Goal: Communication & Community: Answer question/provide support

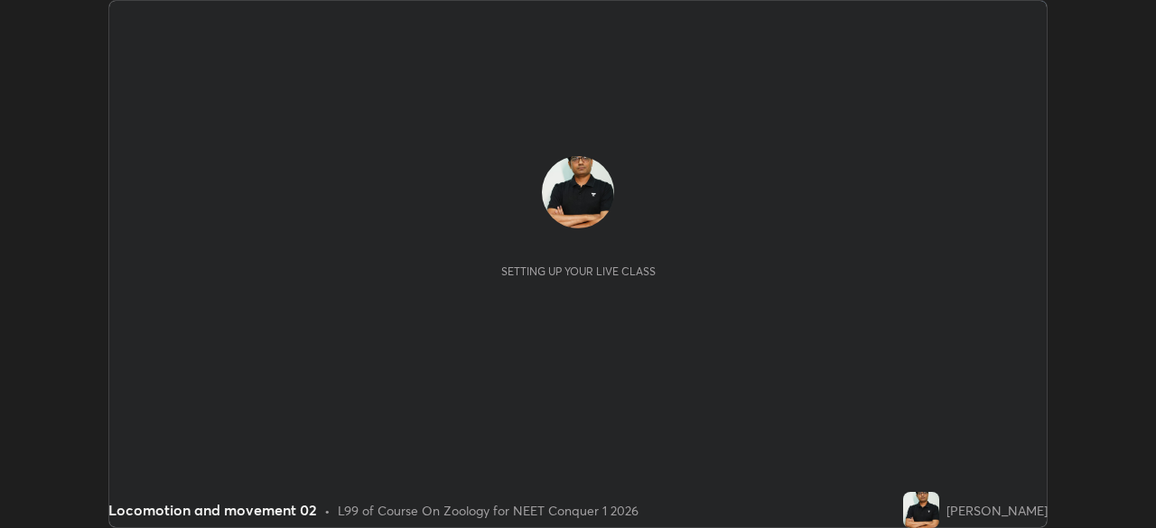
scroll to position [528, 1155]
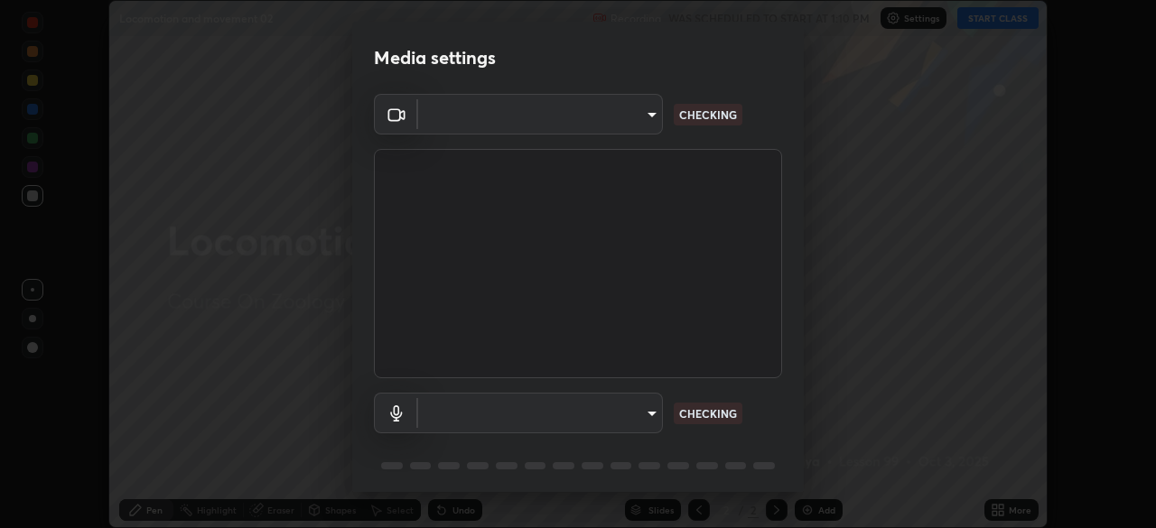
type input "8430282c75c9cf90d073dd2650c69e1562d55ee46f92edd4d0492a031e33ab74"
click at [797, 462] on div "OBS Virtual Camera 8430282c75c9cf90d073dd2650c69e1562d55ee46f92edd4d0492a031e33…" at bounding box center [578, 296] width 452 height 405
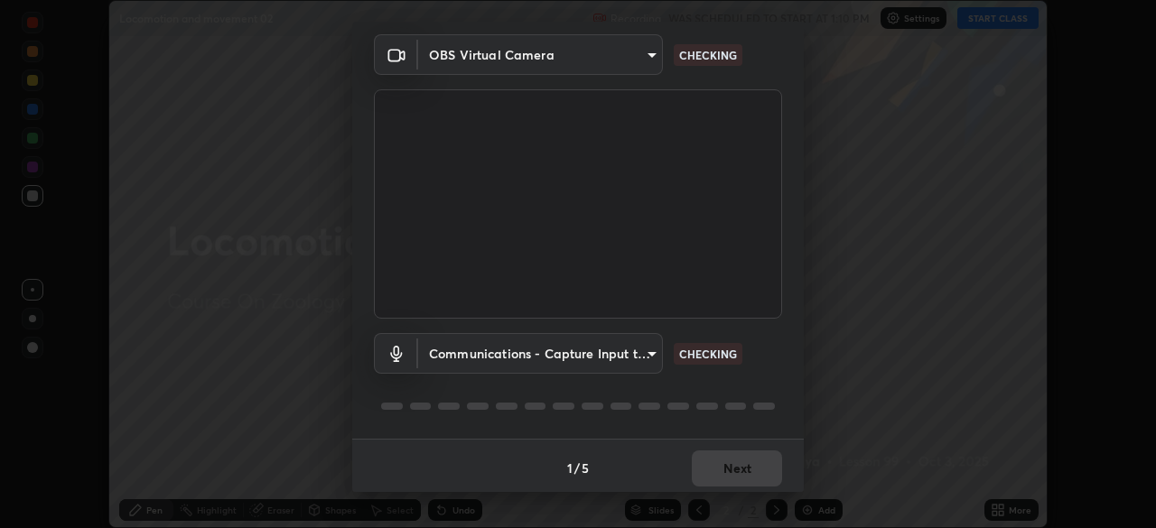
click at [805, 472] on div "Media settings OBS Virtual Camera 8430282c75c9cf90d073dd2650c69e1562d55ee46f92e…" at bounding box center [578, 264] width 1156 height 528
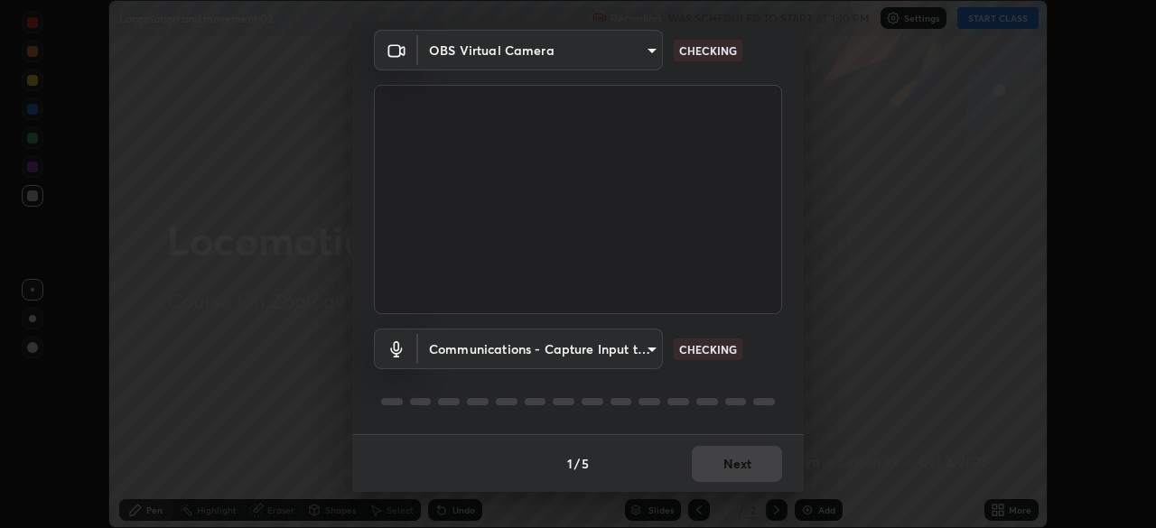
click at [805, 472] on div "Media settings OBS Virtual Camera 8430282c75c9cf90d073dd2650c69e1562d55ee46f92e…" at bounding box center [578, 264] width 1156 height 528
click at [645, 351] on body "Erase all Locomotion and movement 02 Recording WAS SCHEDULED TO START AT 1:10 P…" at bounding box center [578, 264] width 1156 height 528
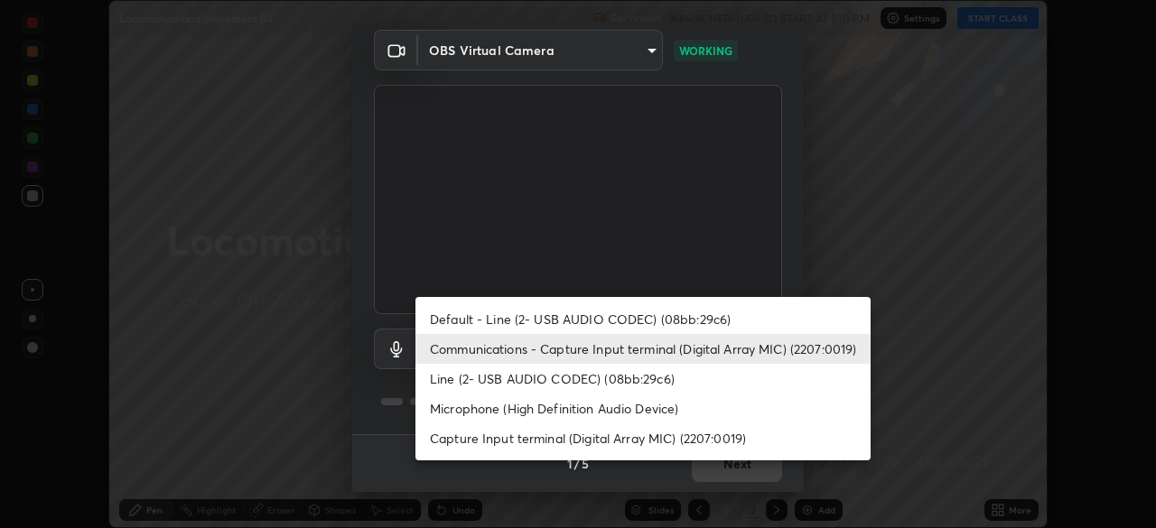
click at [630, 439] on li "Capture Input terminal (Digital Array MIC) (2207:0019)" at bounding box center [642, 439] width 455 height 30
type input "0769fd4901ff778075597a097d4785fed345c6d6b4d078c13a576dd7db28eabe"
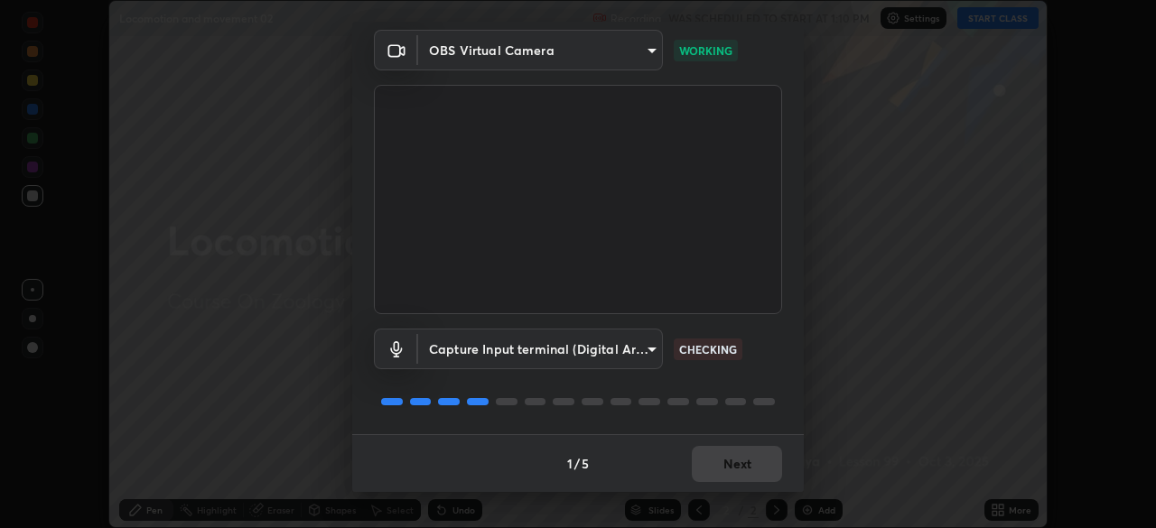
scroll to position [61, 0]
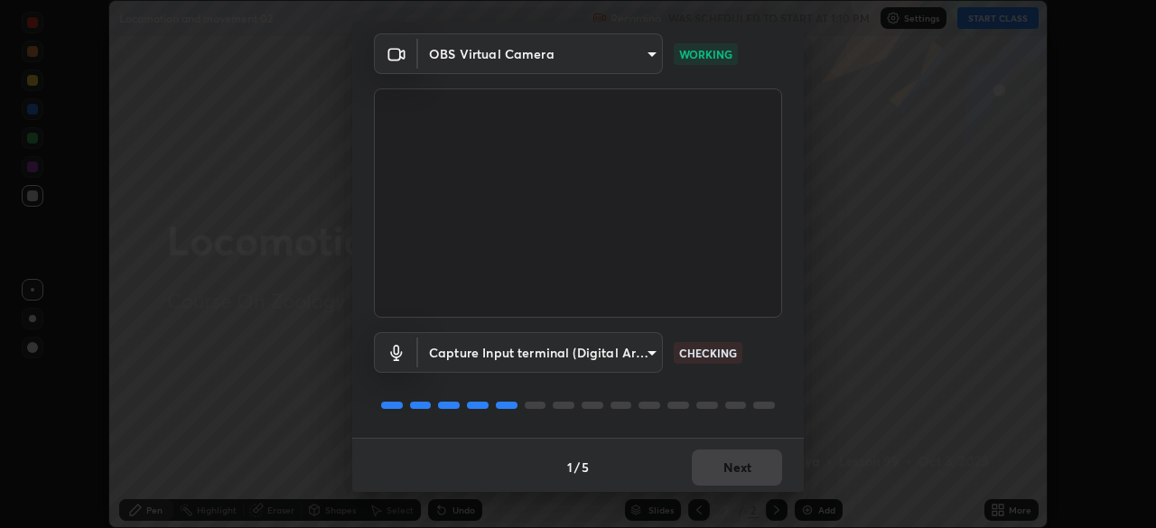
click at [805, 45] on div "Media settings OBS Virtual Camera 8430282c75c9cf90d073dd2650c69e1562d55ee46f92e…" at bounding box center [578, 264] width 1156 height 528
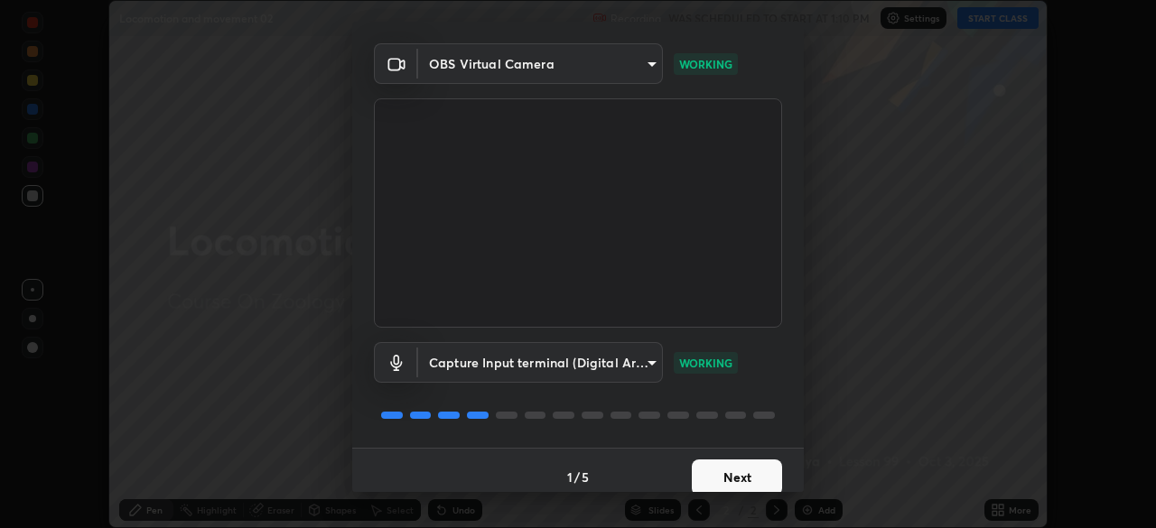
click at [741, 477] on button "Next" at bounding box center [737, 478] width 90 height 36
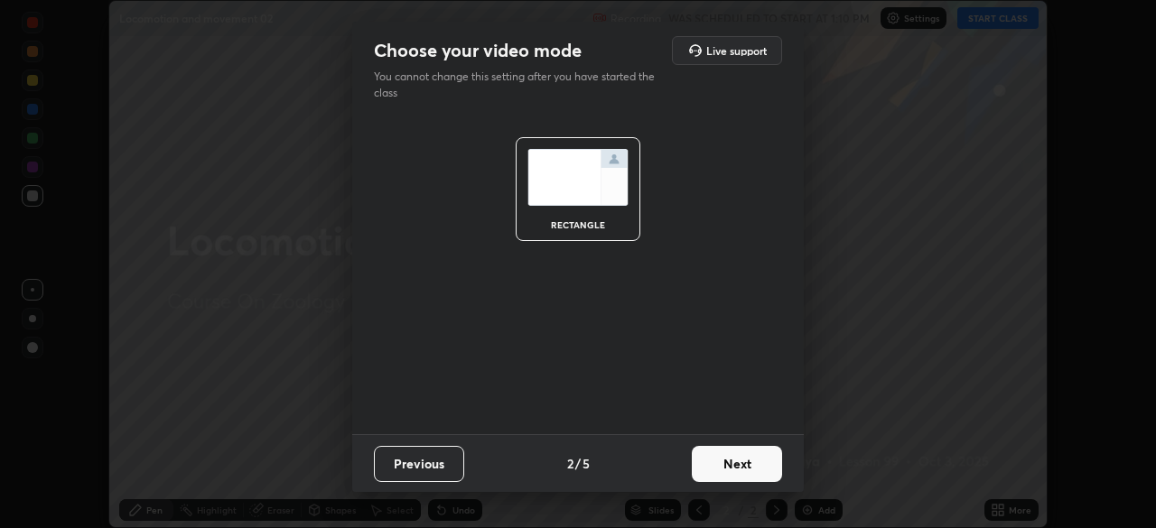
click at [754, 478] on button "Next" at bounding box center [737, 464] width 90 height 36
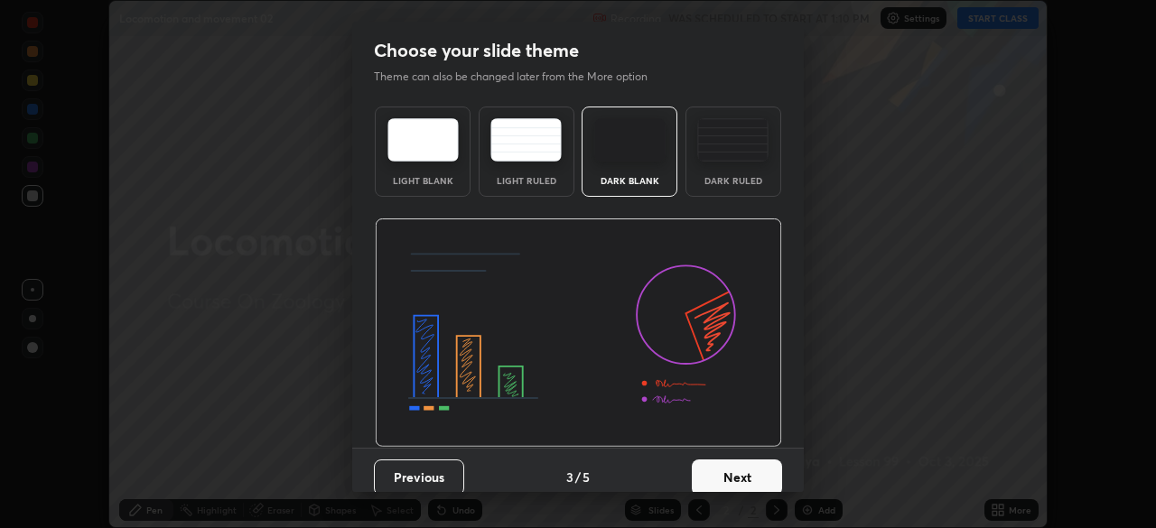
click at [766, 479] on button "Next" at bounding box center [737, 478] width 90 height 36
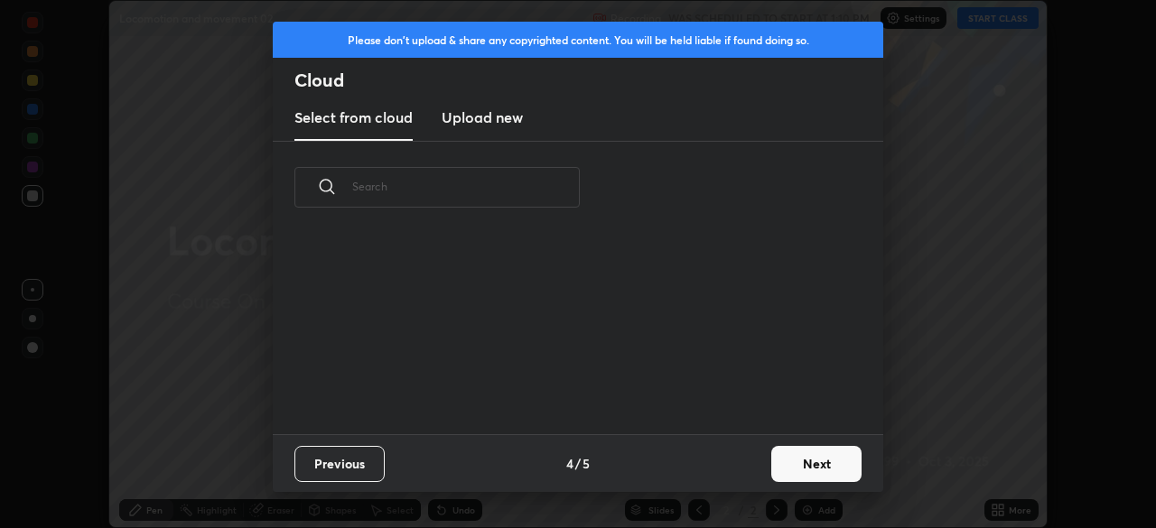
click at [801, 465] on button "Next" at bounding box center [816, 464] width 90 height 36
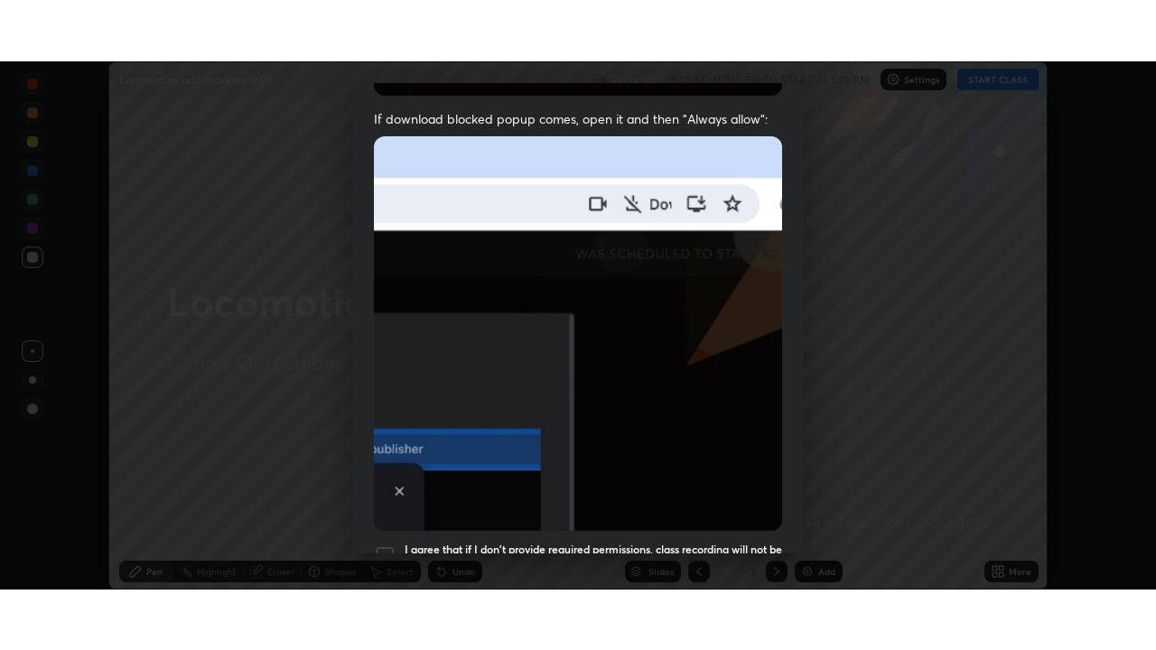
scroll to position [412, 0]
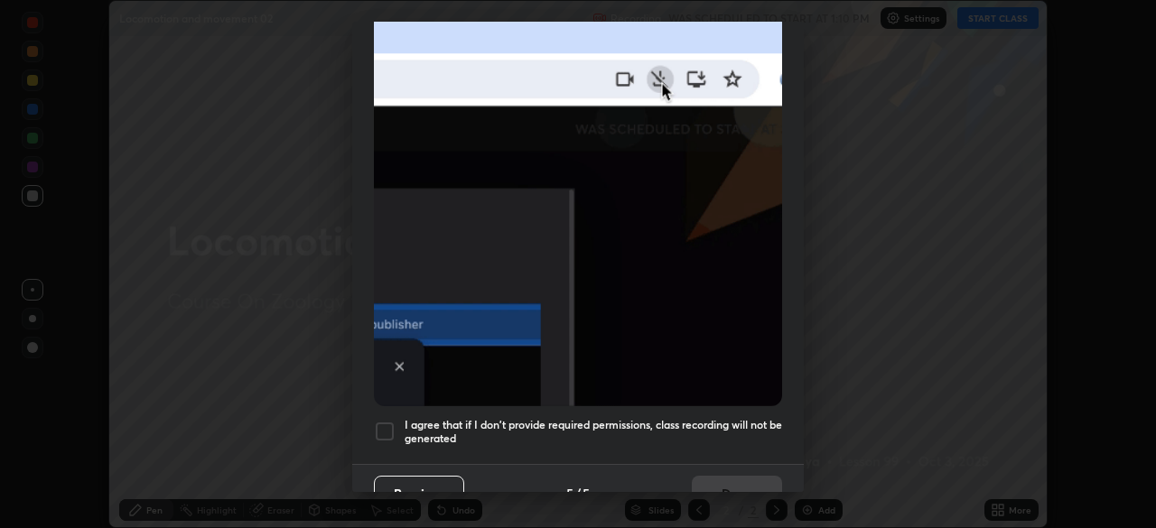
click at [387, 424] on div at bounding box center [385, 432] width 22 height 22
click at [731, 480] on button "Done" at bounding box center [737, 494] width 90 height 36
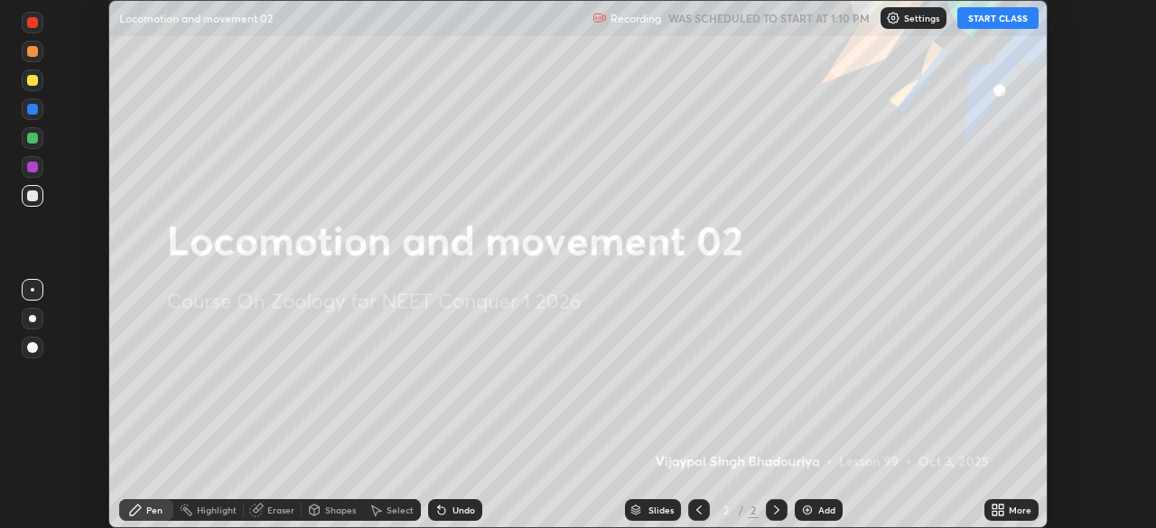
click at [983, 22] on button "START CLASS" at bounding box center [997, 18] width 81 height 22
click at [994, 513] on icon at bounding box center [995, 513] width 5 height 5
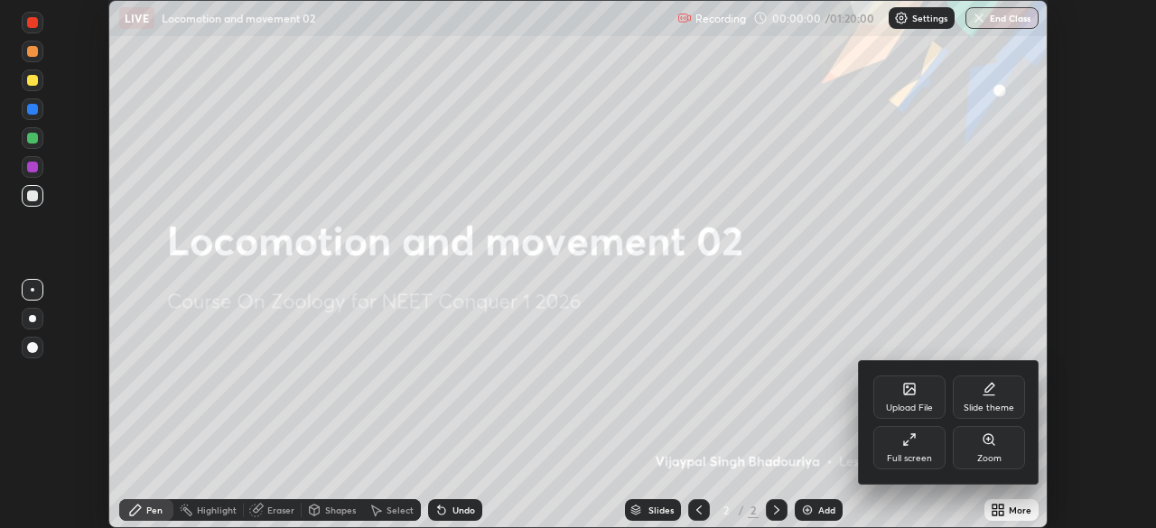
click at [907, 448] on div "Full screen" at bounding box center [909, 447] width 72 height 43
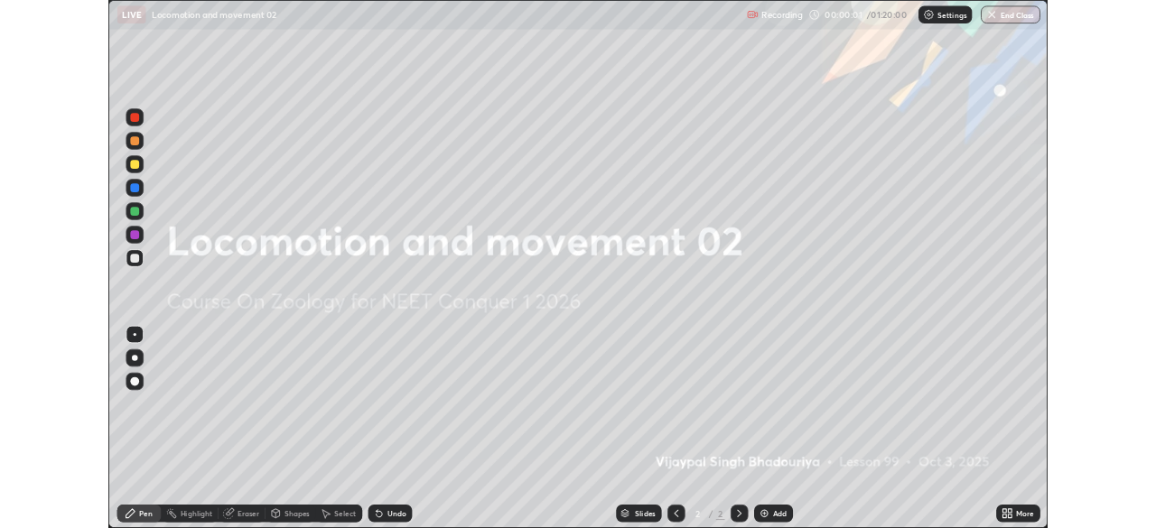
scroll to position [650, 1156]
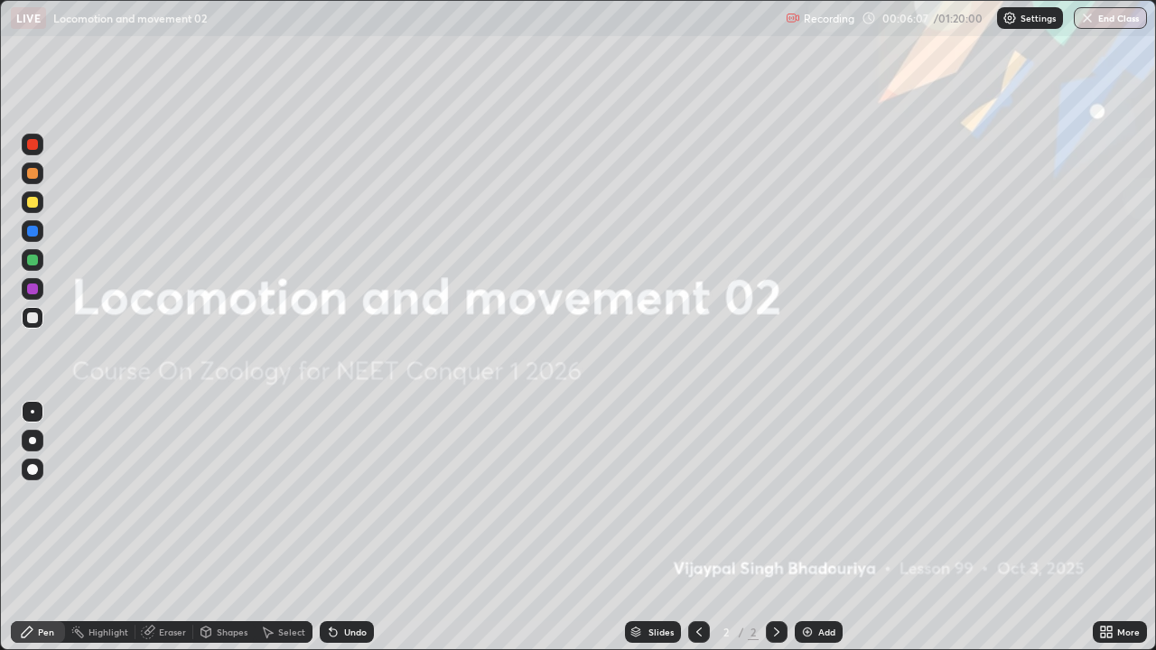
click at [813, 527] on div "Add" at bounding box center [819, 632] width 48 height 22
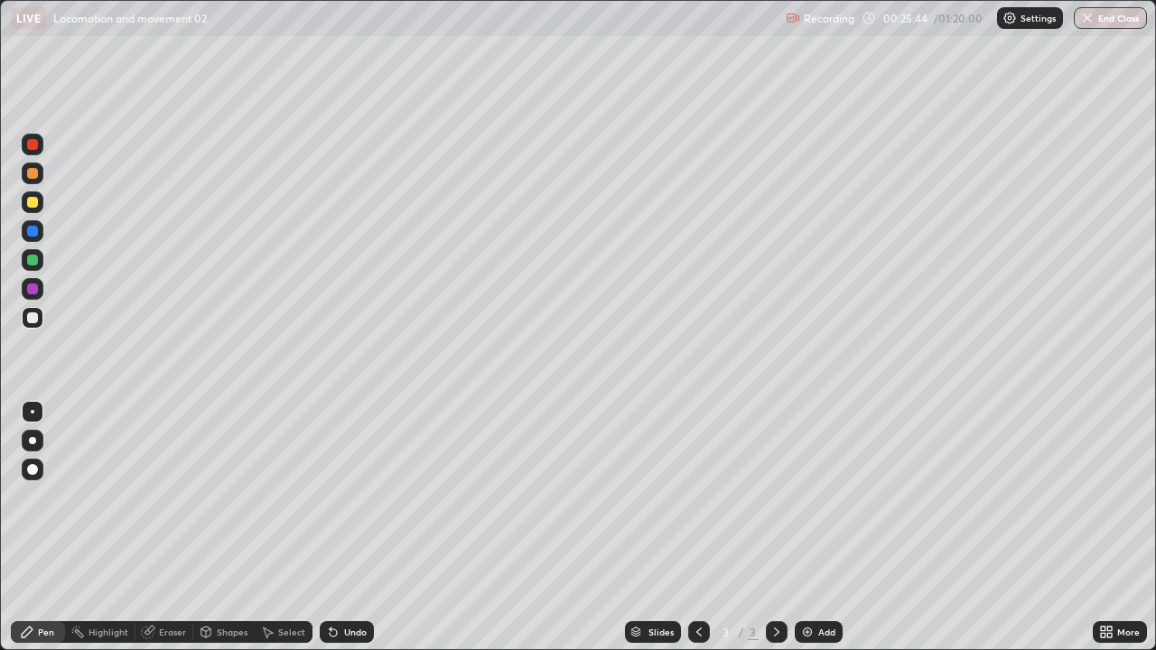
click at [811, 527] on img at bounding box center [807, 632] width 14 height 14
click at [166, 527] on div "Eraser" at bounding box center [172, 632] width 27 height 9
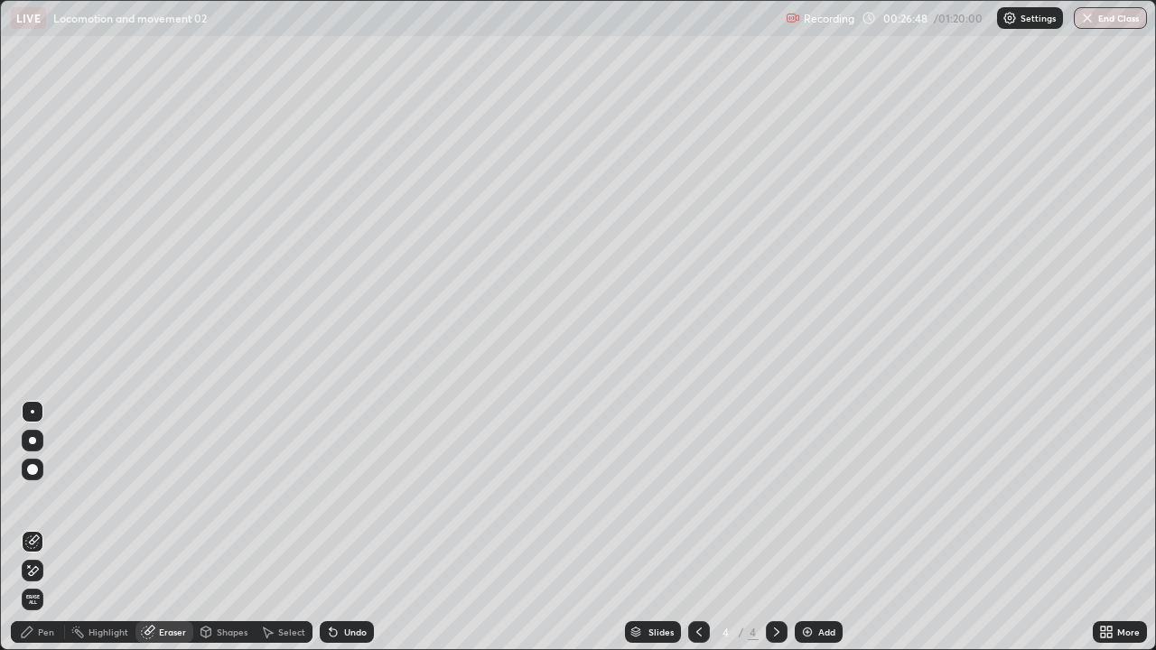
click at [43, 527] on div "Pen" at bounding box center [46, 632] width 16 height 9
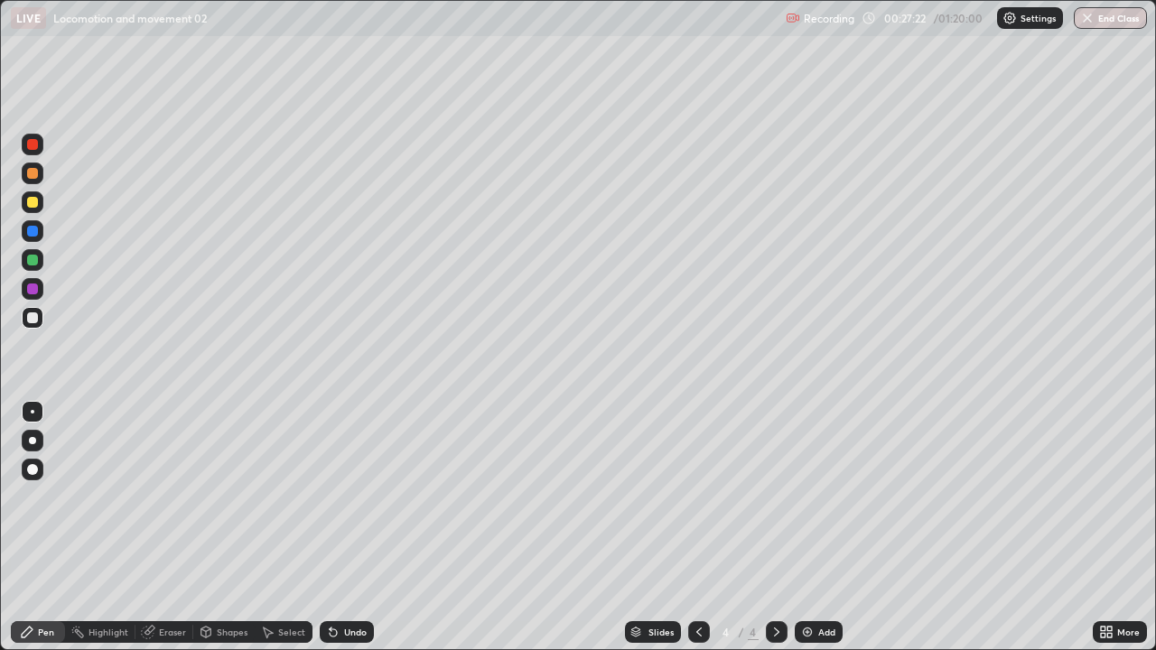
click at [34, 294] on div at bounding box center [32, 289] width 11 height 11
click at [168, 527] on div "Eraser" at bounding box center [164, 632] width 58 height 22
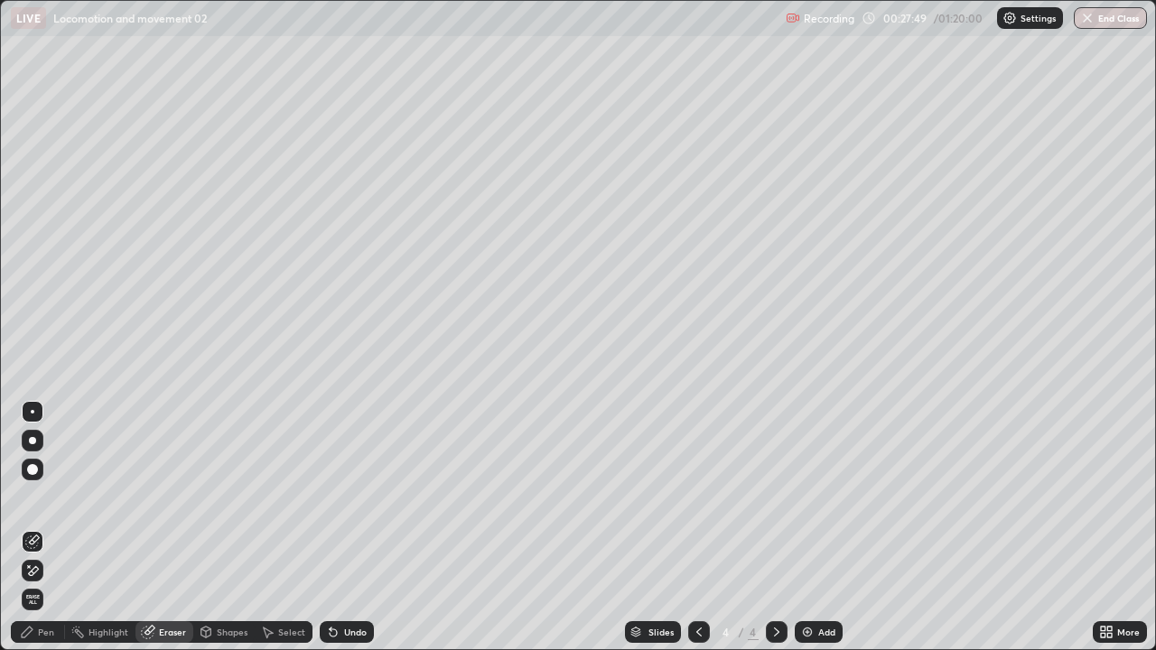
click at [48, 527] on div "Pen" at bounding box center [46, 632] width 16 height 9
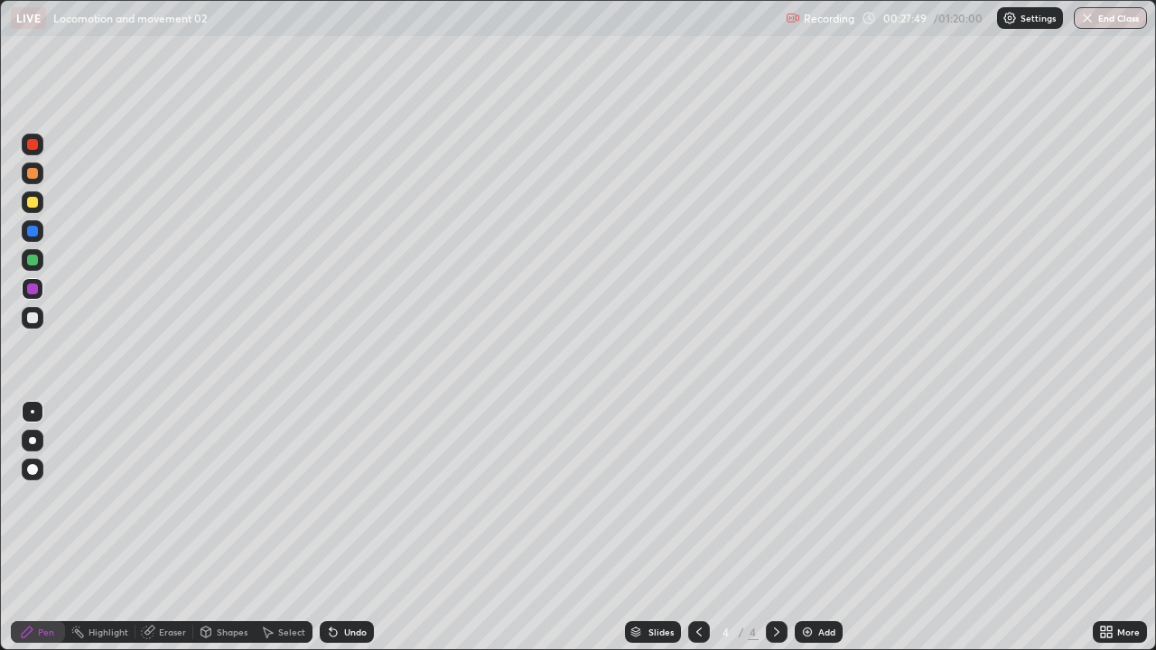
click at [33, 320] on div at bounding box center [32, 317] width 11 height 11
click at [37, 290] on div at bounding box center [32, 289] width 11 height 11
click at [810, 527] on img at bounding box center [807, 632] width 14 height 14
click at [38, 210] on div at bounding box center [33, 202] width 22 height 22
click at [32, 314] on div at bounding box center [32, 317] width 11 height 11
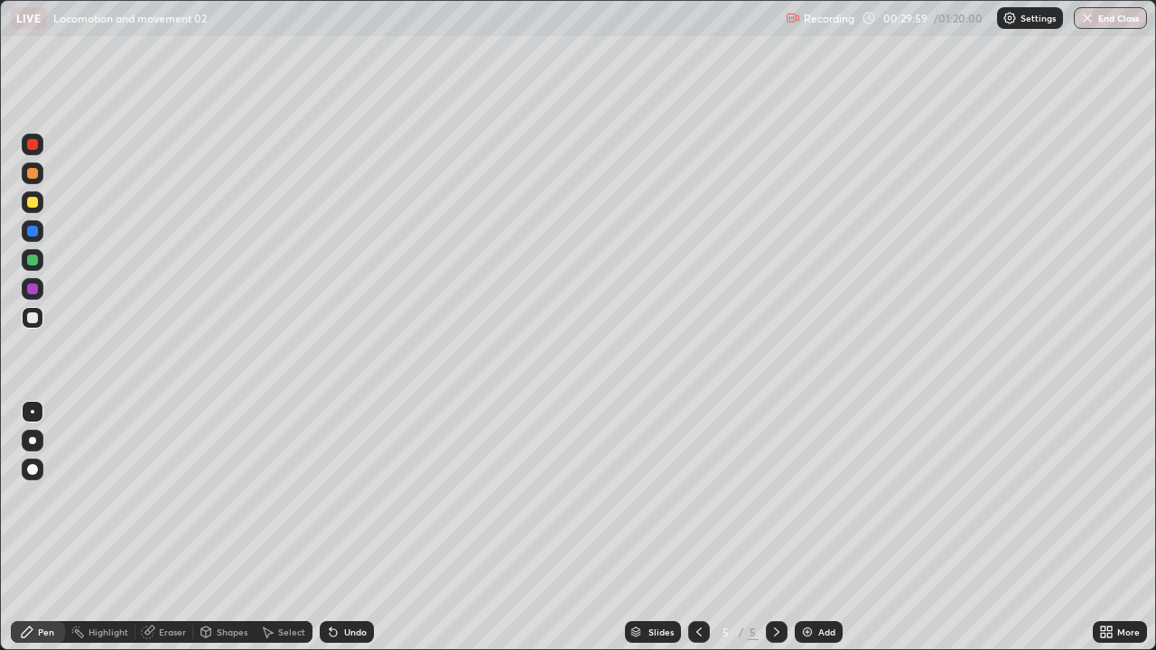
click at [30, 260] on div at bounding box center [32, 260] width 11 height 11
click at [353, 527] on div "Undo" at bounding box center [355, 632] width 23 height 9
click at [166, 527] on div "Eraser" at bounding box center [172, 632] width 27 height 9
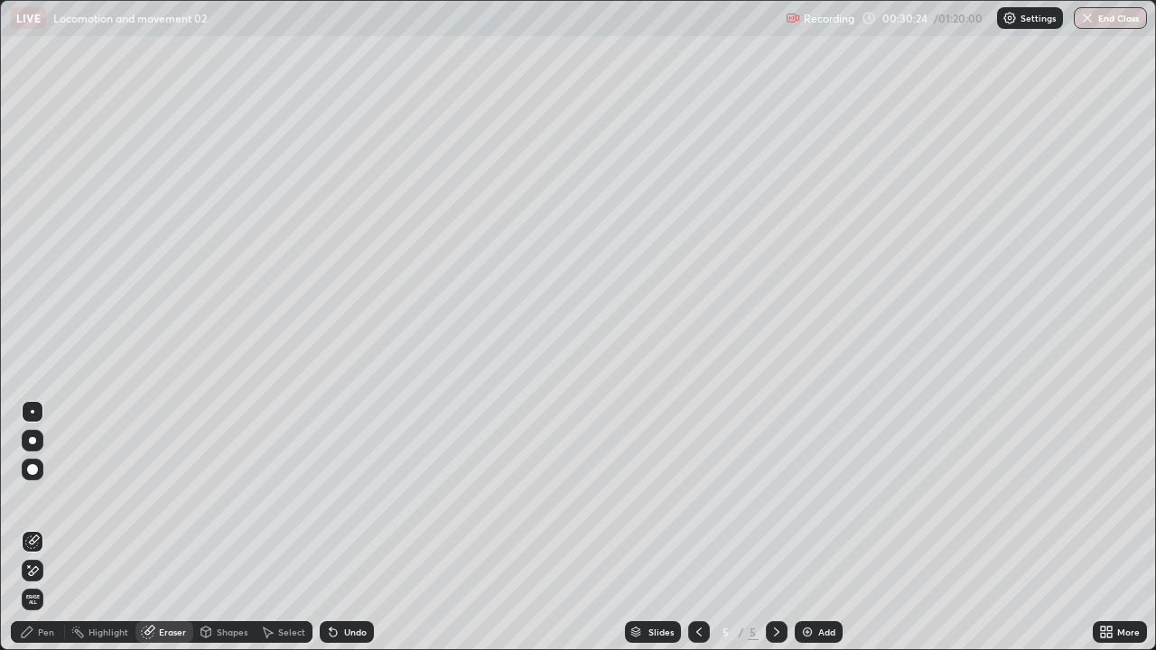
click at [46, 527] on div "Pen" at bounding box center [46, 632] width 16 height 9
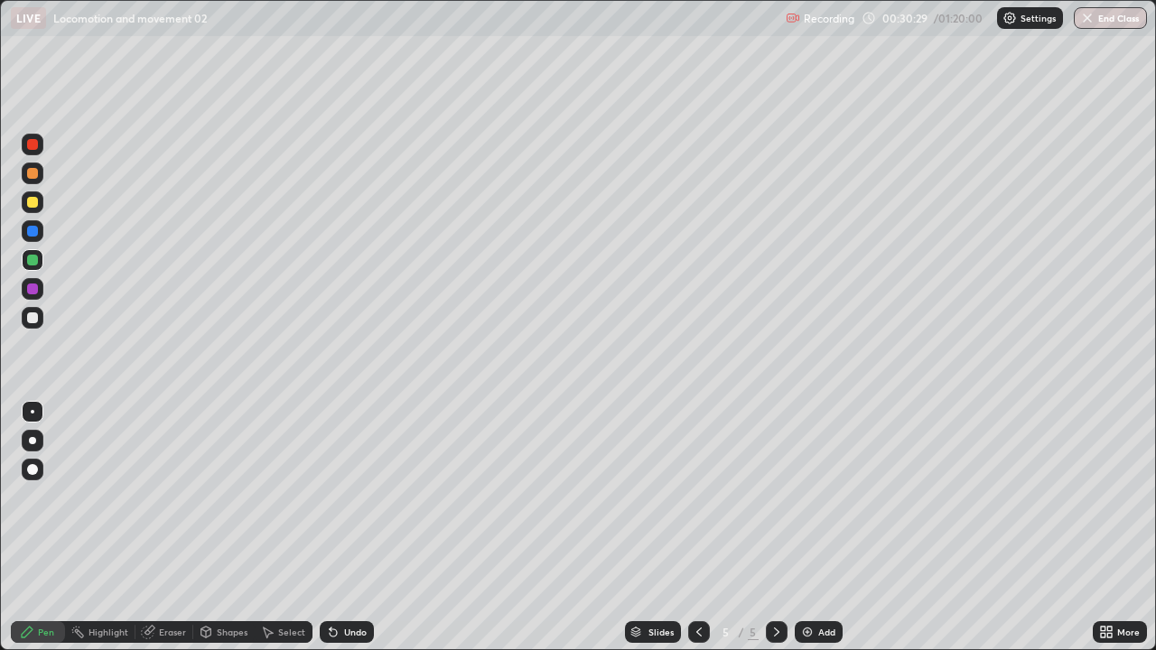
click at [34, 321] on div at bounding box center [32, 317] width 11 height 11
click at [168, 527] on div "Eraser" at bounding box center [172, 632] width 27 height 9
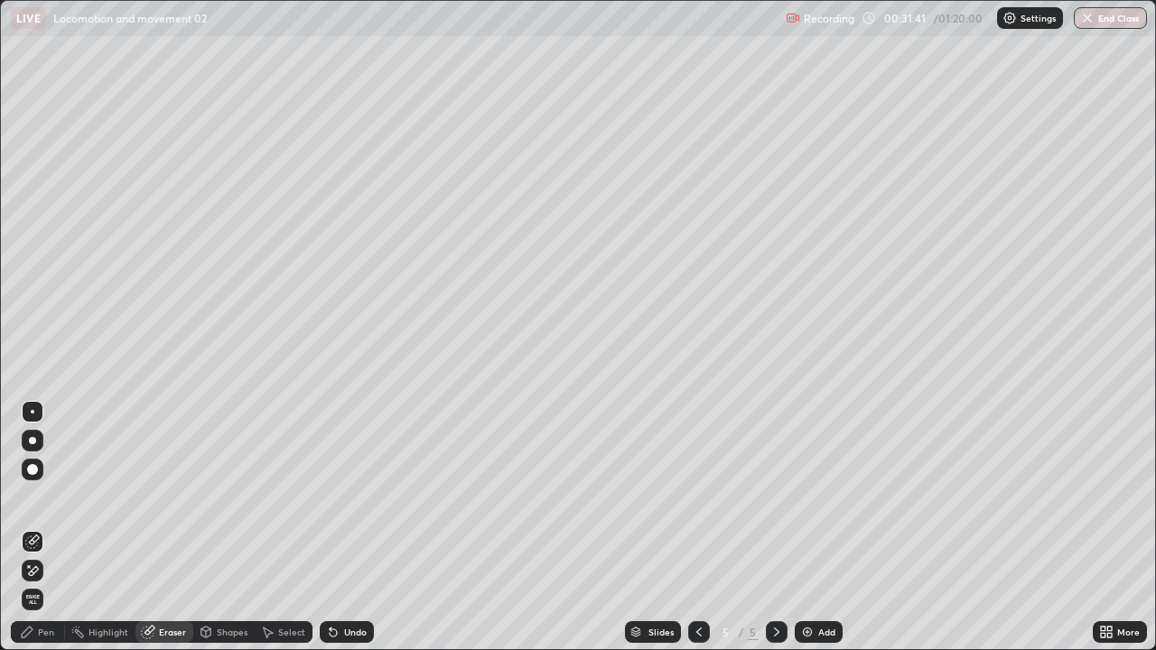
click at [697, 527] on icon at bounding box center [699, 632] width 14 height 14
click at [688, 527] on div at bounding box center [699, 632] width 22 height 22
click at [48, 527] on div "Pen" at bounding box center [46, 632] width 16 height 9
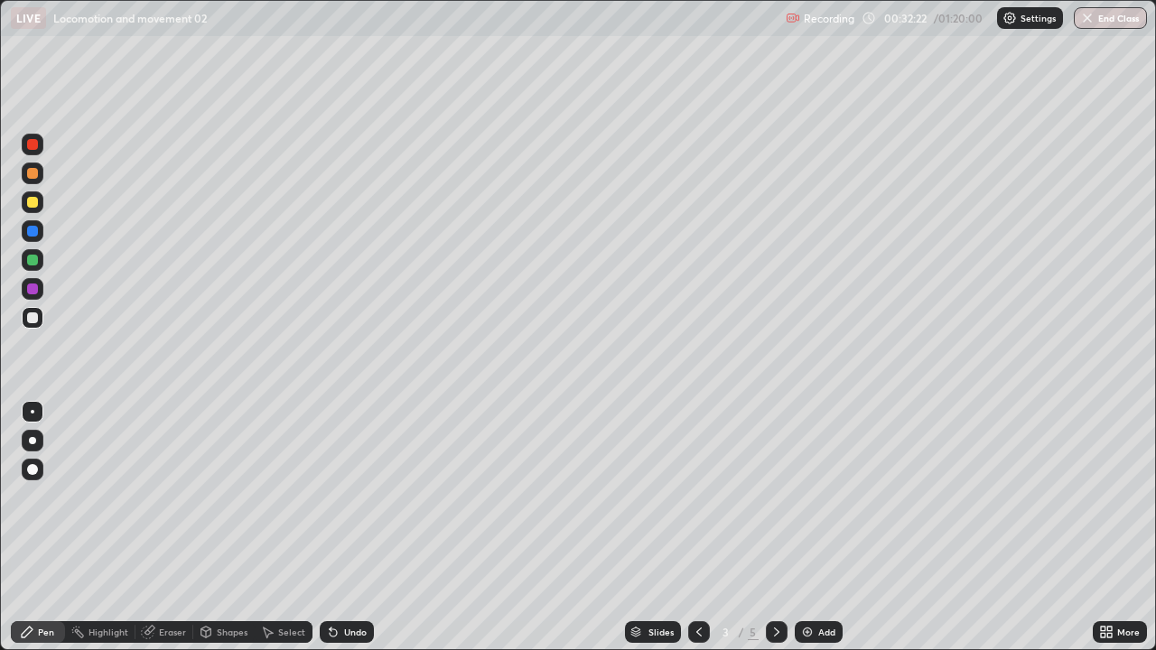
click at [775, 527] on icon at bounding box center [776, 632] width 14 height 14
click at [769, 527] on icon at bounding box center [776, 632] width 14 height 14
click at [808, 527] on img at bounding box center [807, 632] width 14 height 14
click at [169, 527] on div "Eraser" at bounding box center [172, 632] width 27 height 9
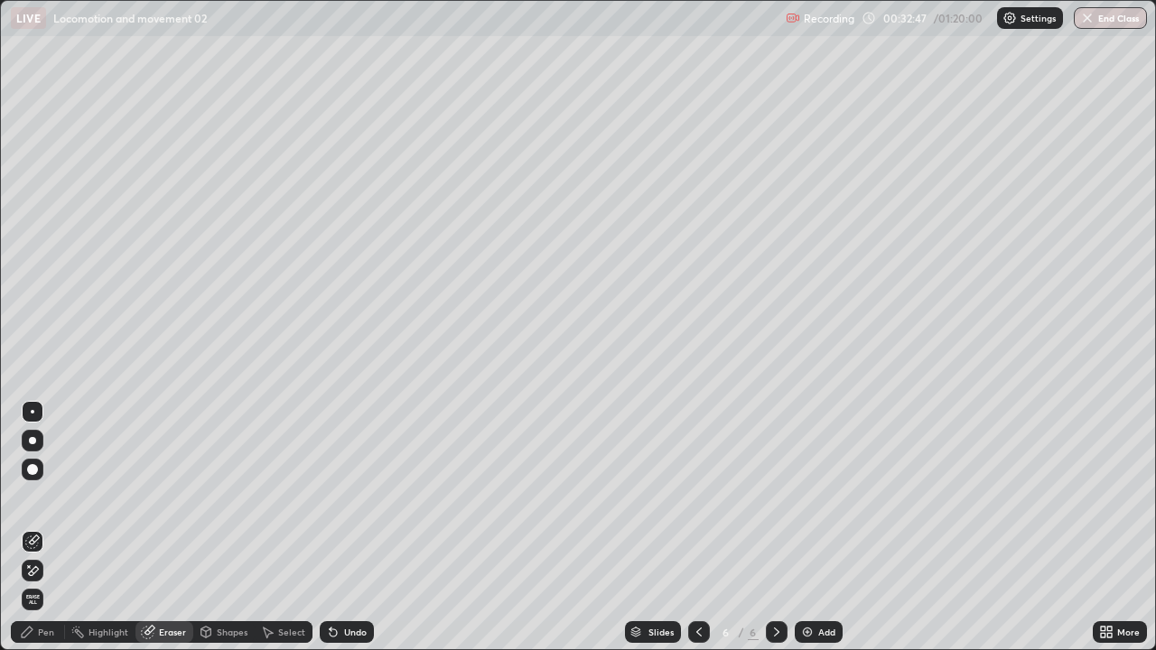
click at [42, 527] on div "Pen" at bounding box center [46, 632] width 16 height 9
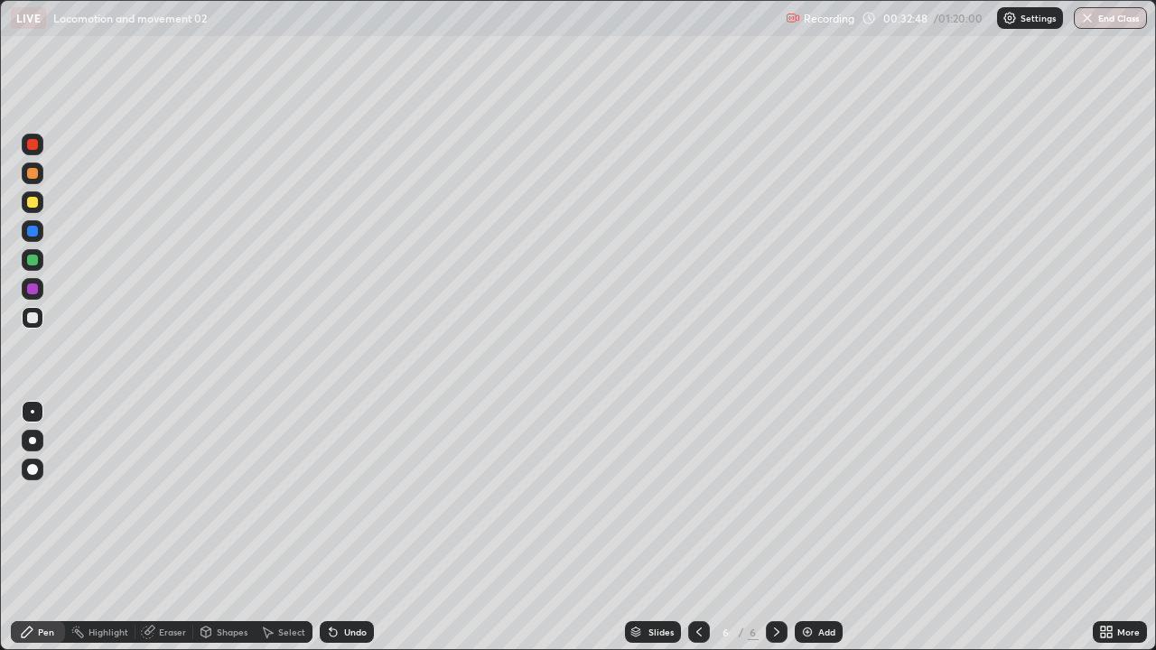
click at [33, 320] on div at bounding box center [32, 317] width 11 height 11
click at [345, 527] on div "Undo" at bounding box center [347, 632] width 54 height 22
click at [168, 527] on div "Eraser" at bounding box center [172, 632] width 27 height 9
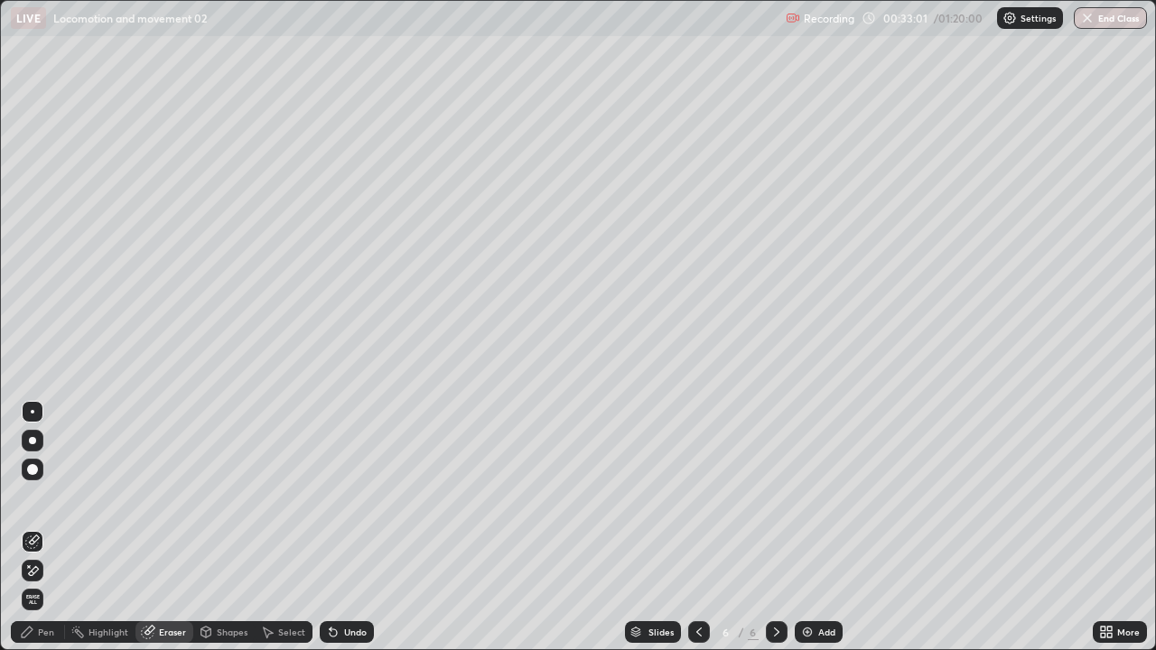
click at [46, 527] on div "Pen" at bounding box center [46, 632] width 16 height 9
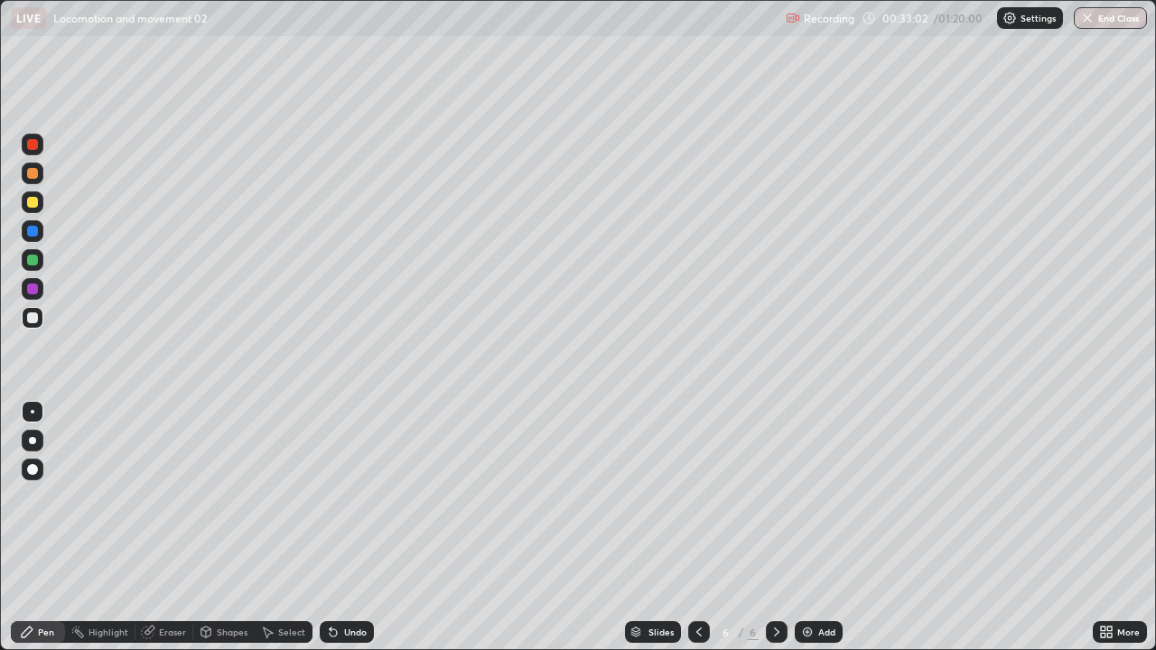
click at [233, 527] on div "Shapes" at bounding box center [232, 632] width 31 height 9
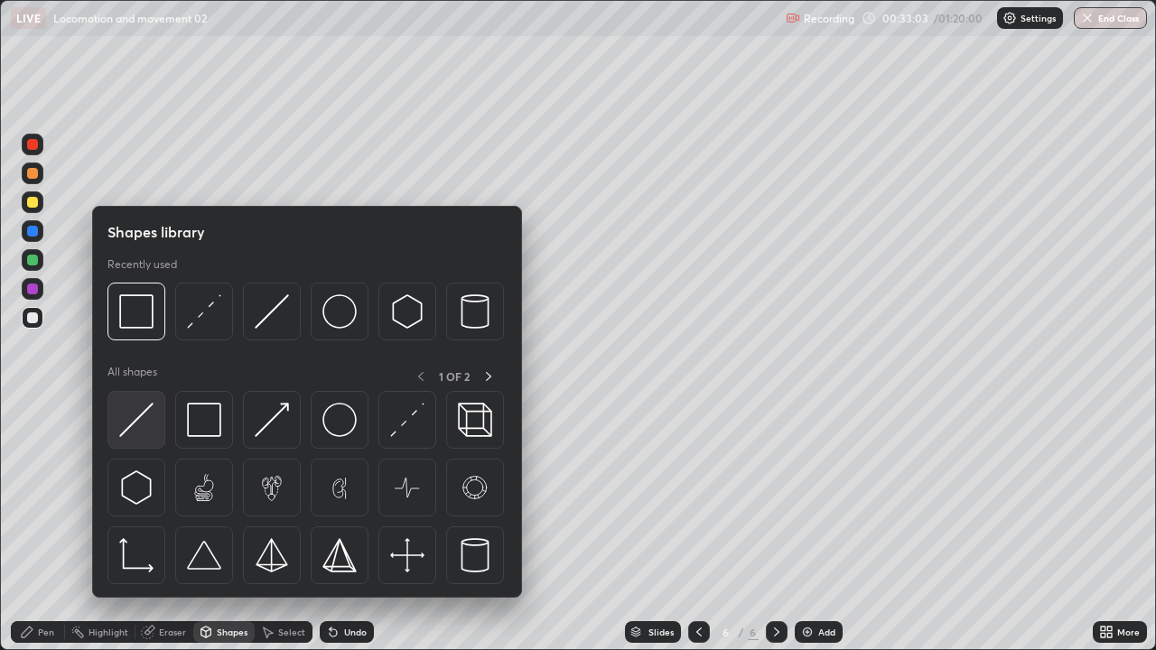
click at [137, 427] on img at bounding box center [136, 420] width 34 height 34
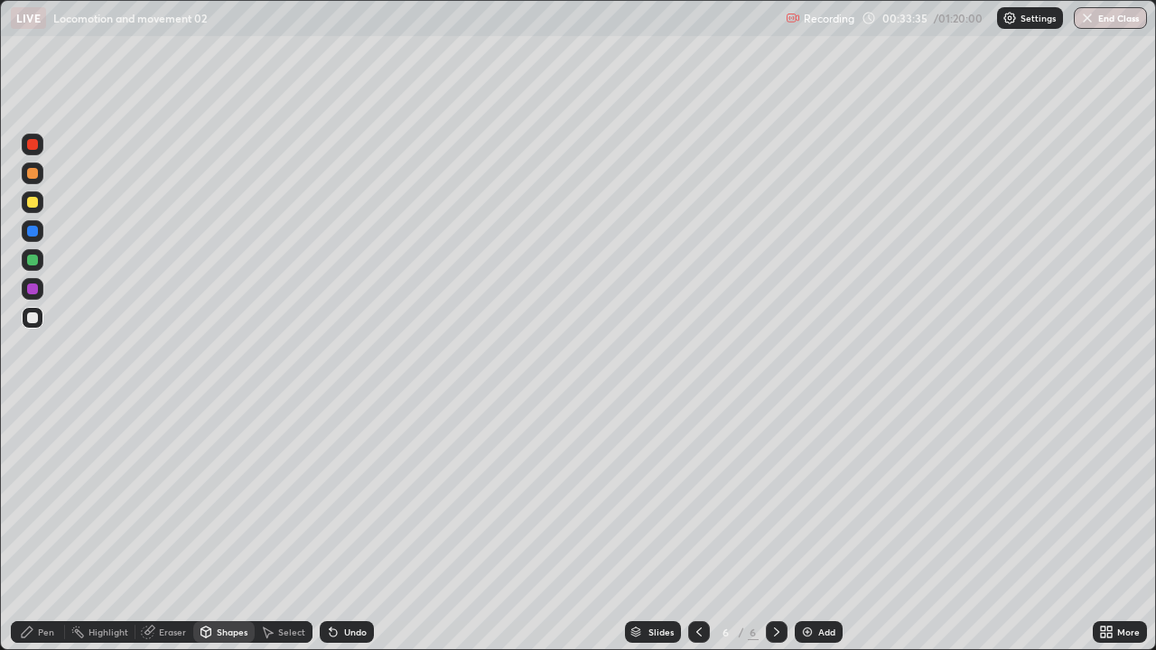
click at [166, 527] on div "Eraser" at bounding box center [172, 632] width 27 height 9
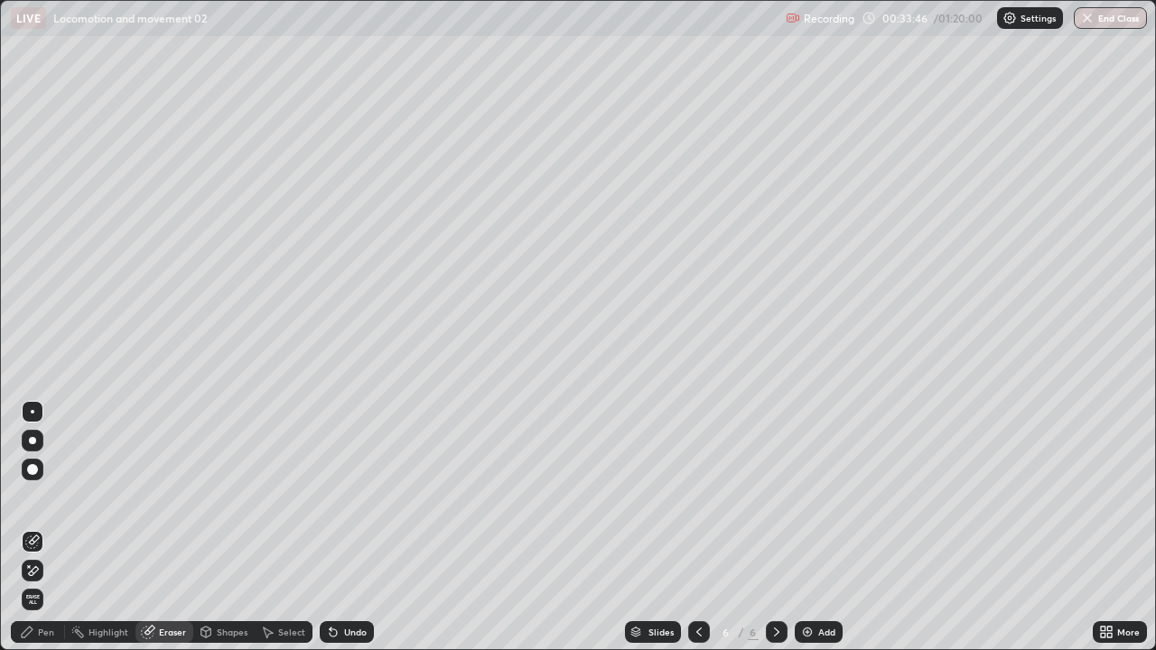
click at [44, 527] on div "Pen" at bounding box center [46, 632] width 16 height 9
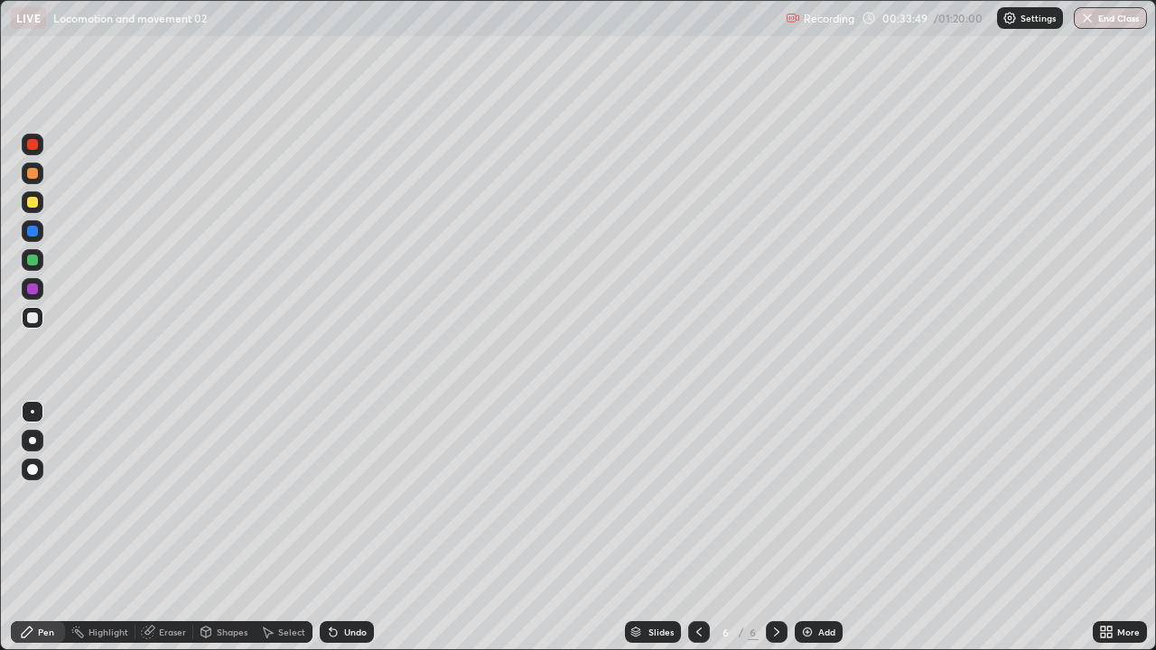
click at [35, 234] on div at bounding box center [32, 231] width 11 height 11
click at [33, 149] on div at bounding box center [32, 144] width 11 height 11
click at [167, 527] on div "Eraser" at bounding box center [172, 632] width 27 height 9
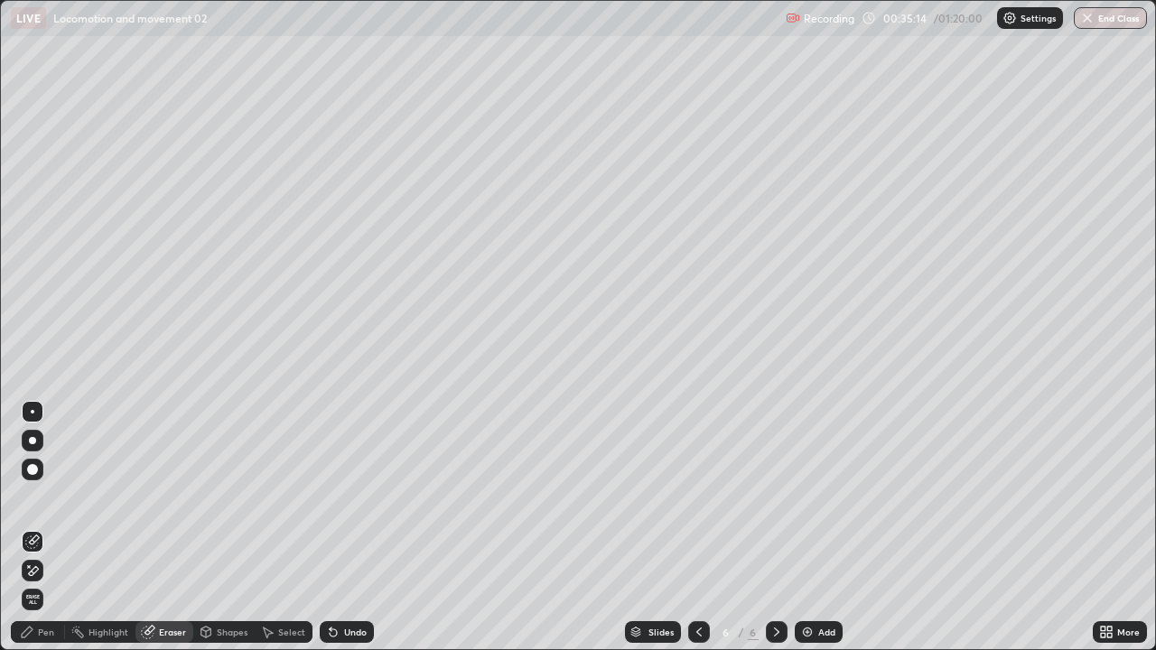
click at [282, 527] on div "Select" at bounding box center [291, 632] width 27 height 9
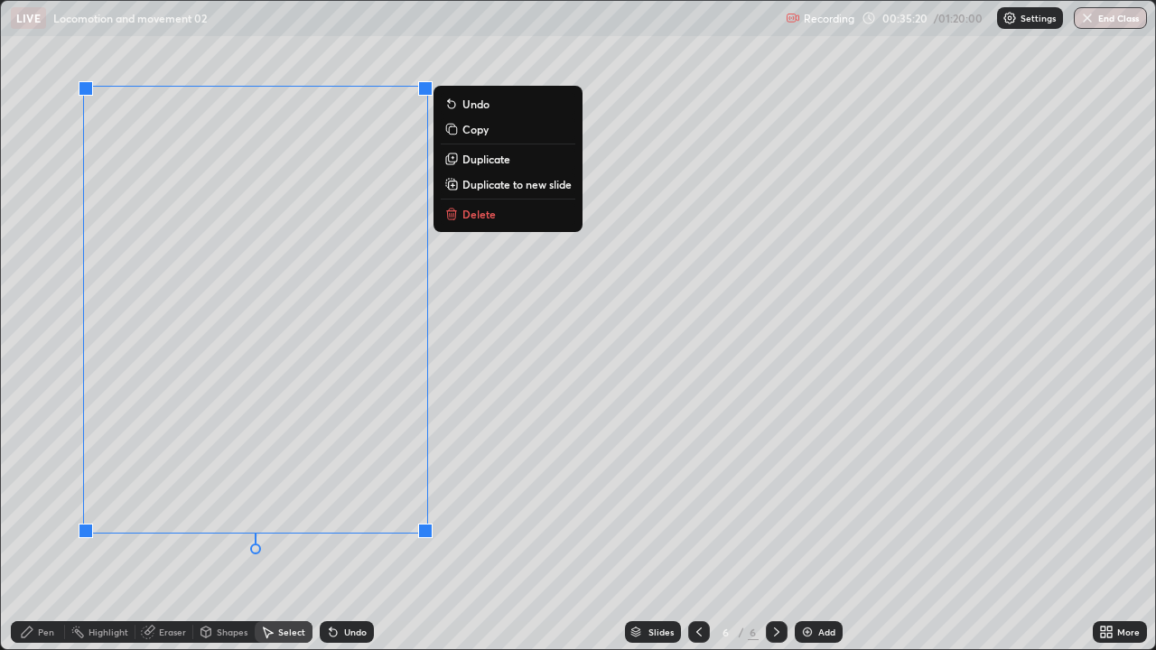
click at [363, 527] on div "0 ° Undo Copy Duplicate Duplicate to new slide Delete" at bounding box center [578, 325] width 1154 height 648
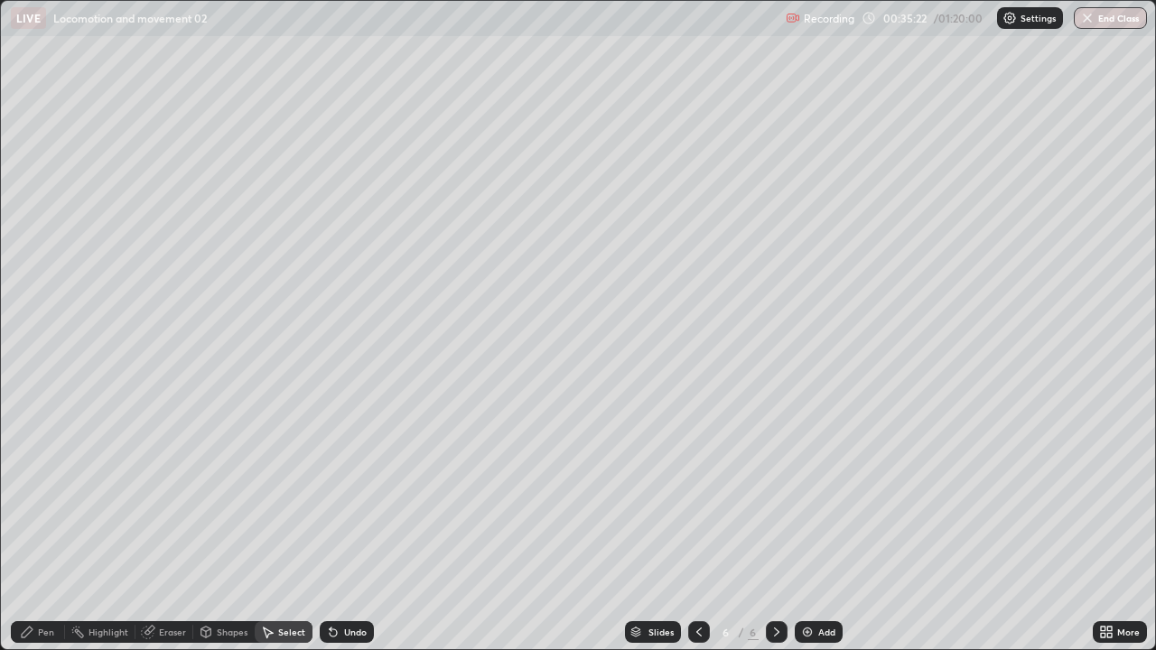
click at [49, 527] on div "Pen" at bounding box center [46, 632] width 16 height 9
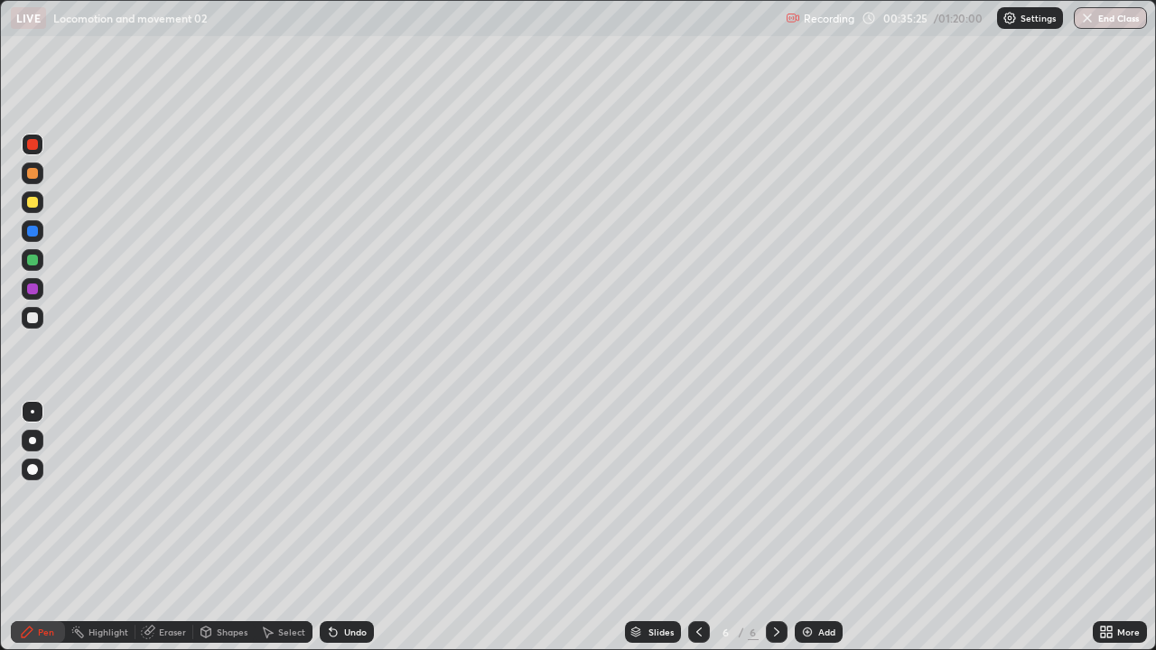
click at [33, 319] on div at bounding box center [32, 317] width 11 height 11
click at [33, 470] on div at bounding box center [32, 469] width 11 height 11
click at [25, 443] on div at bounding box center [33, 441] width 22 height 22
click at [350, 527] on div "Undo" at bounding box center [355, 632] width 23 height 9
click at [33, 412] on div at bounding box center [33, 412] width 4 height 4
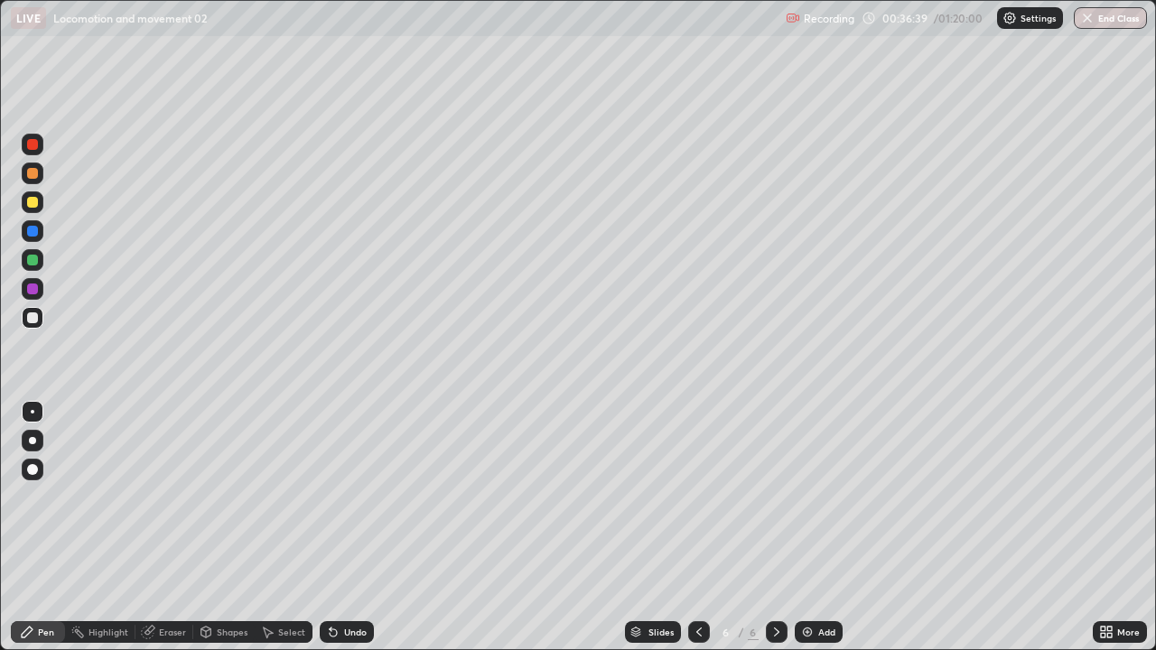
click at [28, 291] on div at bounding box center [32, 289] width 11 height 11
click at [32, 321] on div at bounding box center [32, 317] width 11 height 11
click at [33, 261] on div at bounding box center [32, 260] width 11 height 11
click at [29, 321] on div at bounding box center [32, 317] width 11 height 11
click at [33, 319] on div at bounding box center [32, 317] width 11 height 11
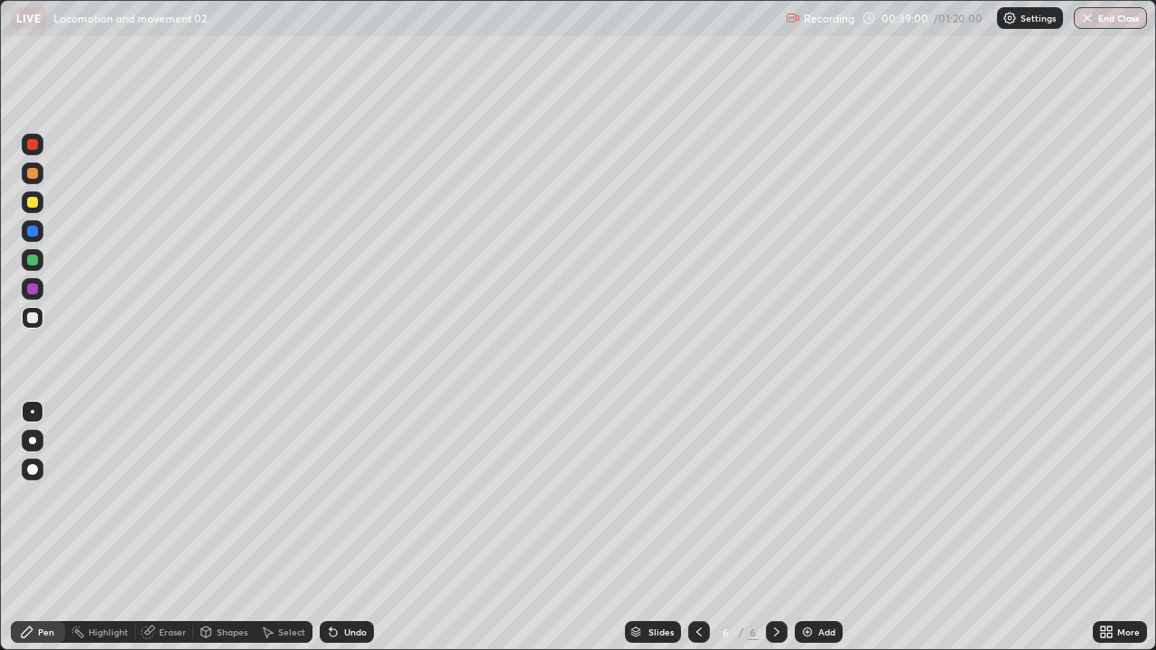
click at [180, 527] on div "Eraser" at bounding box center [164, 632] width 58 height 22
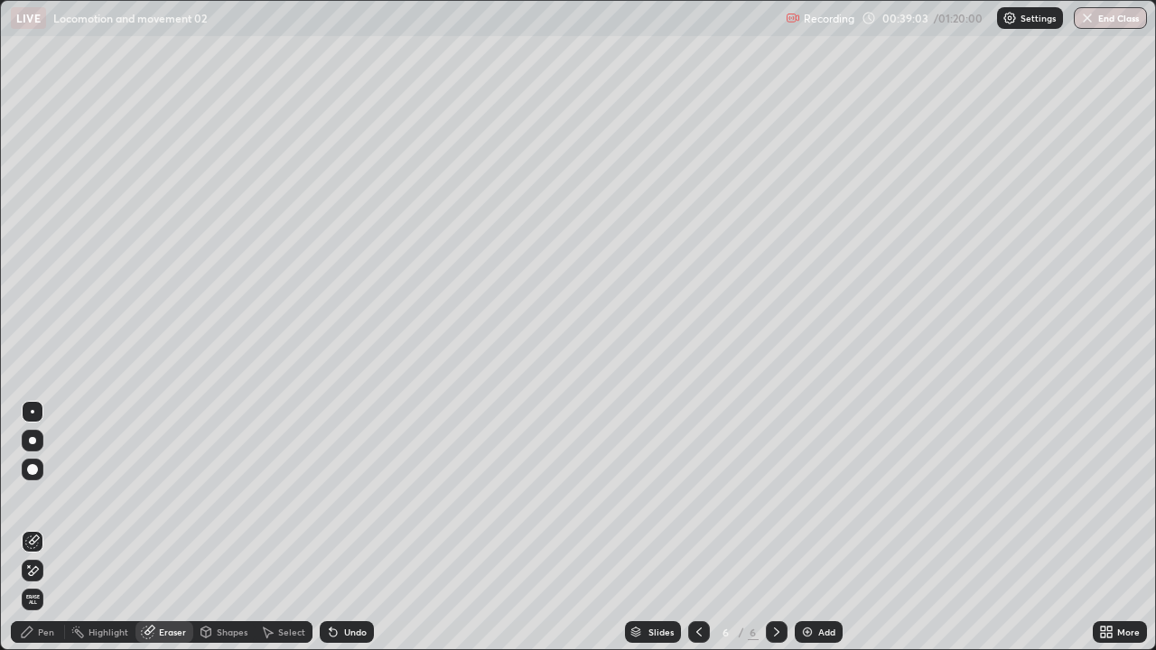
click at [46, 527] on div "Pen" at bounding box center [46, 632] width 16 height 9
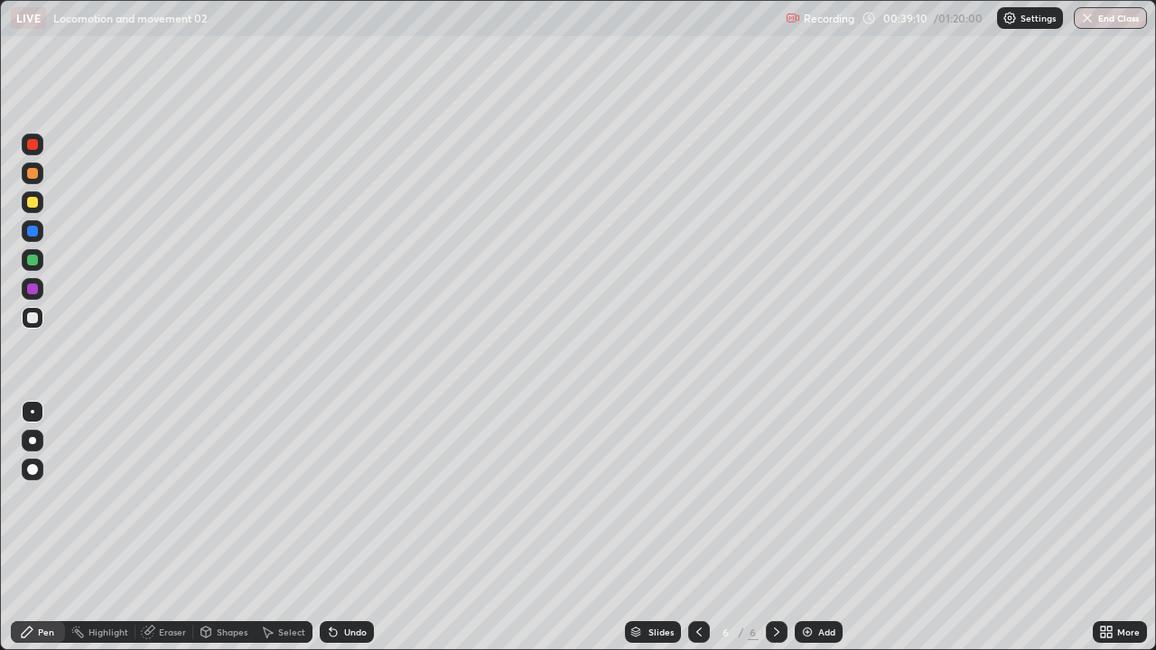
click at [176, 527] on div "Eraser" at bounding box center [172, 632] width 27 height 9
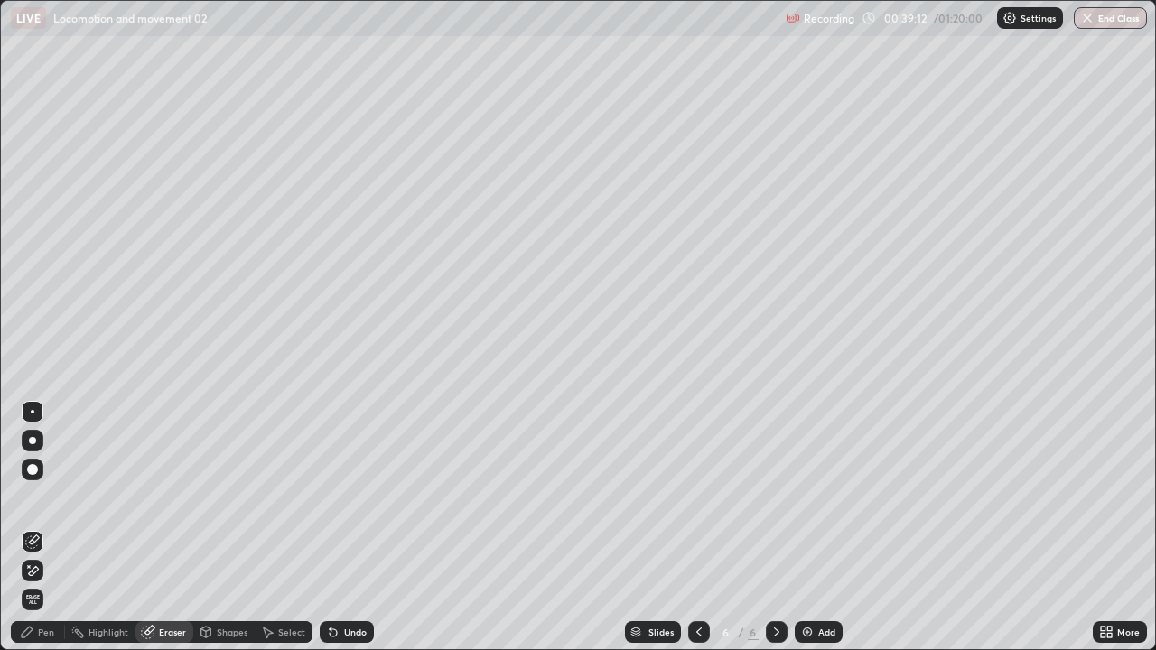
click at [47, 527] on div "Pen" at bounding box center [46, 632] width 16 height 9
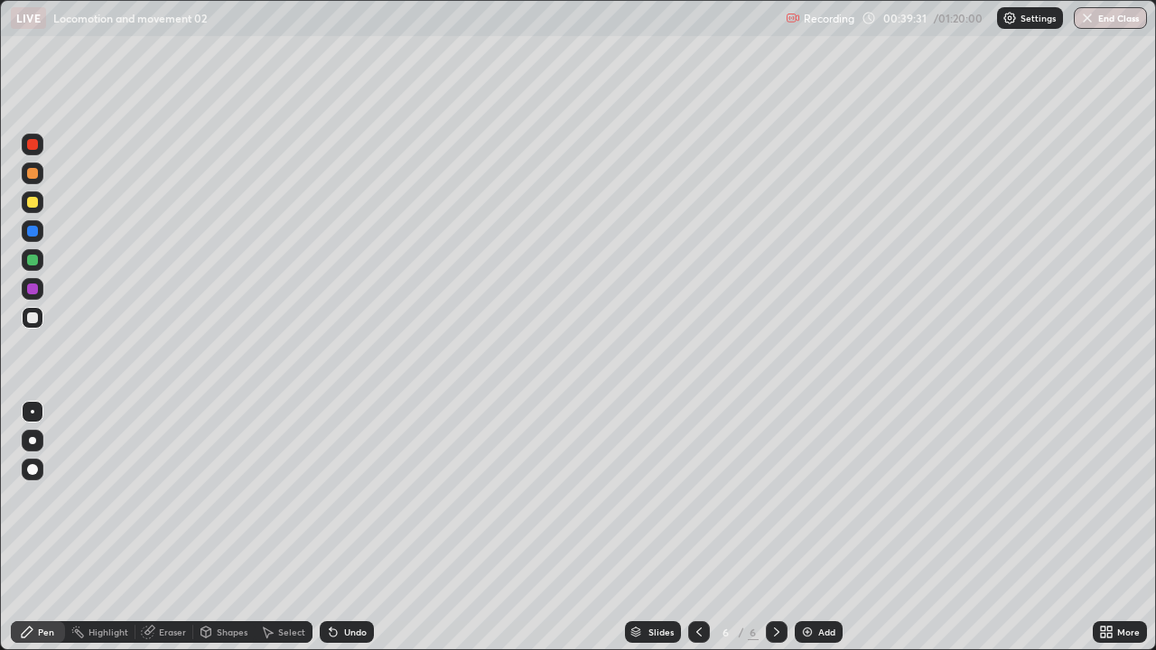
click at [175, 527] on div "Eraser" at bounding box center [164, 632] width 58 height 22
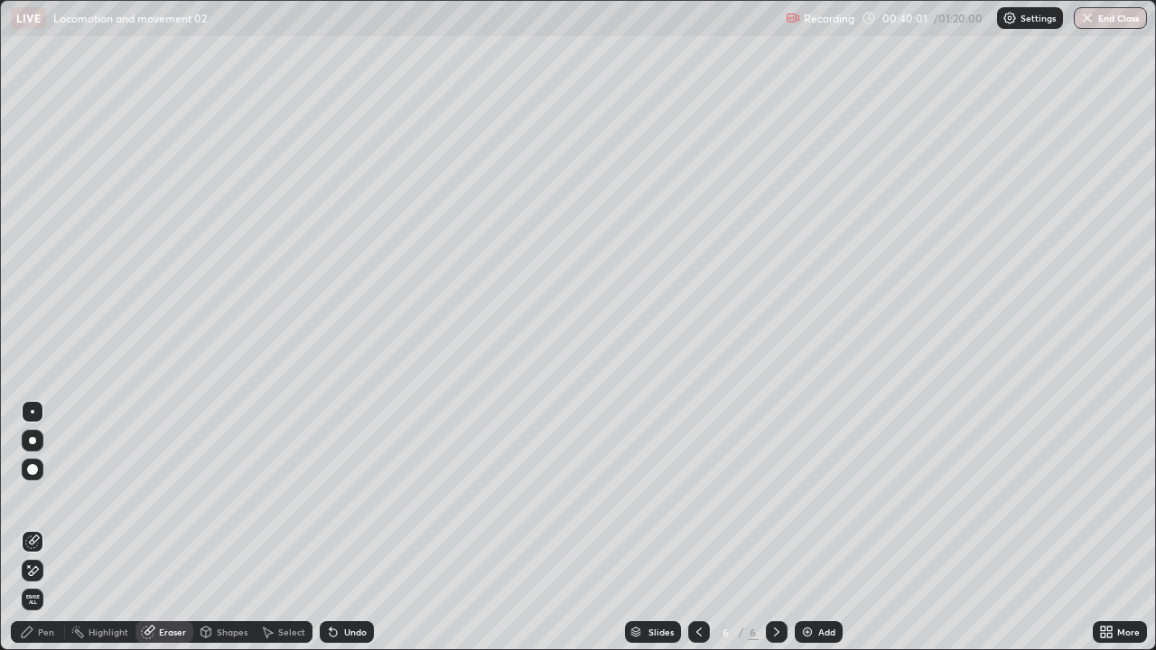
click at [48, 527] on div "Pen" at bounding box center [46, 632] width 16 height 9
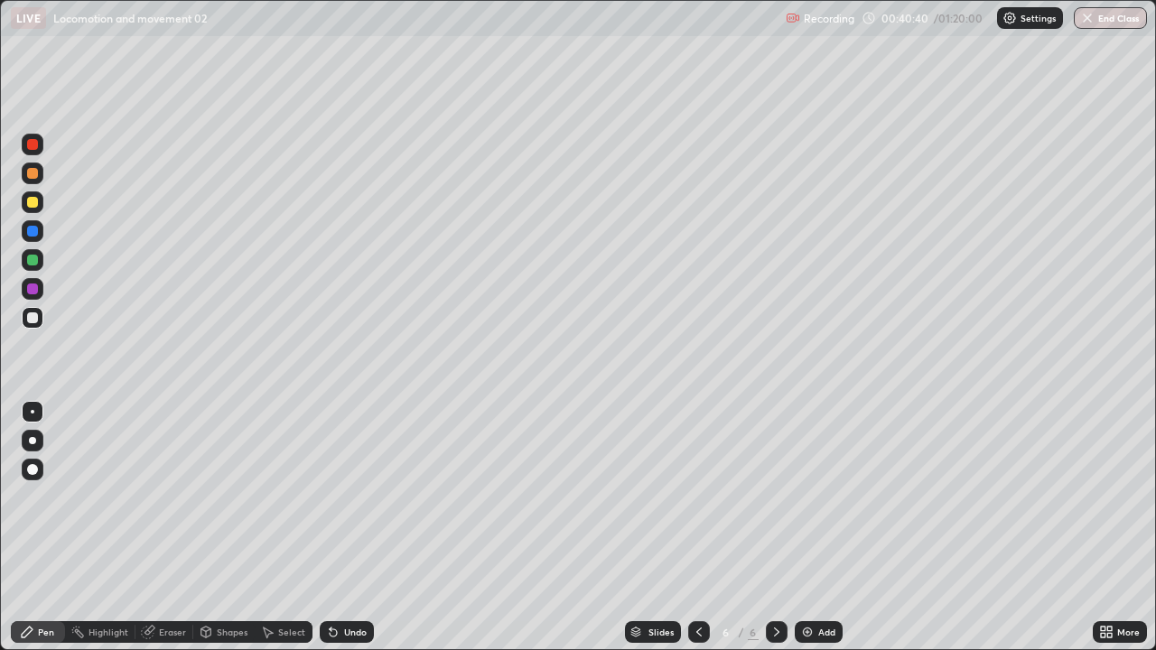
click at [163, 527] on div "Eraser" at bounding box center [164, 632] width 58 height 22
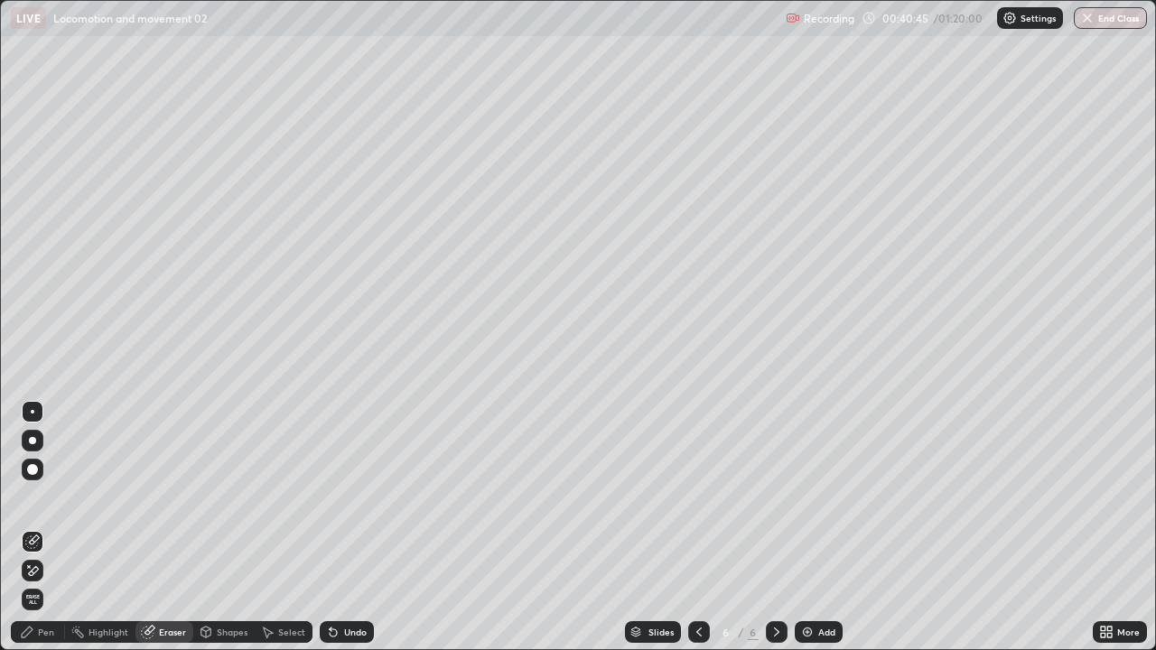
click at [46, 527] on div "Pen" at bounding box center [46, 632] width 16 height 9
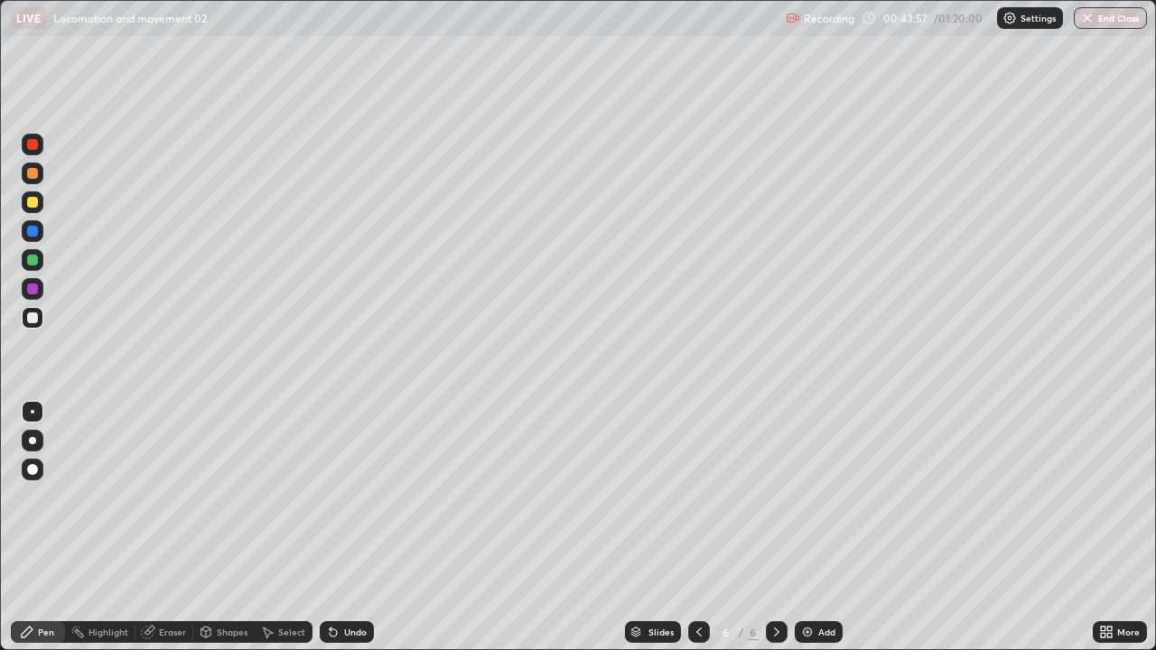
click at [804, 527] on img at bounding box center [807, 632] width 14 height 14
click at [159, 527] on div "Eraser" at bounding box center [172, 632] width 27 height 9
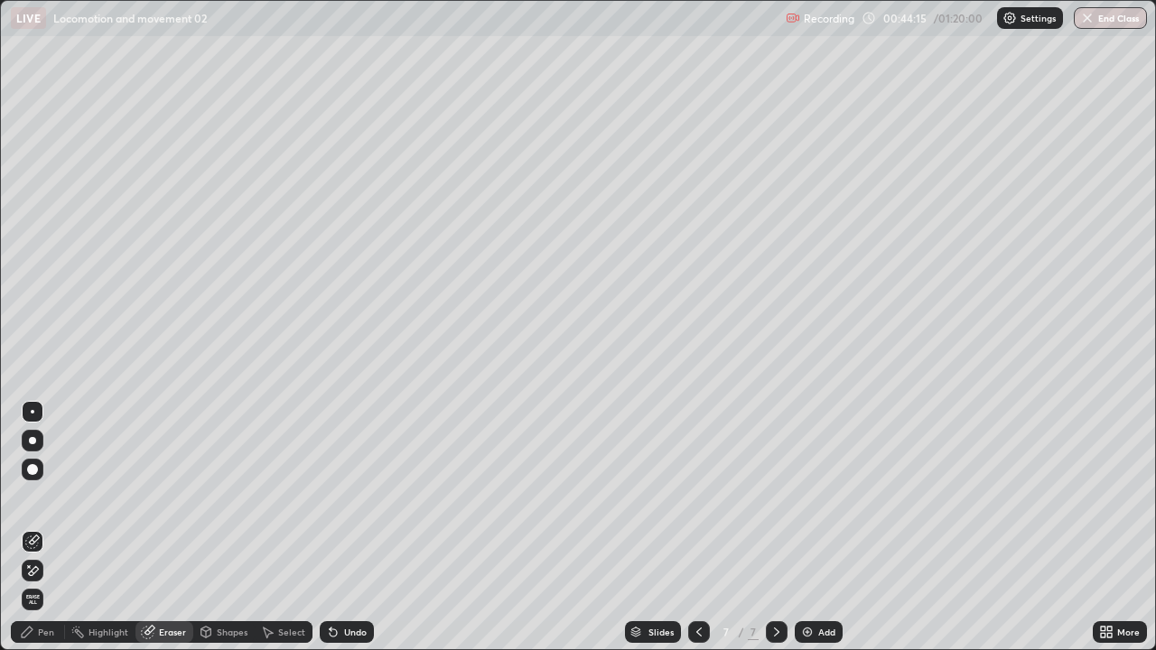
click at [46, 527] on div "Pen" at bounding box center [46, 632] width 16 height 9
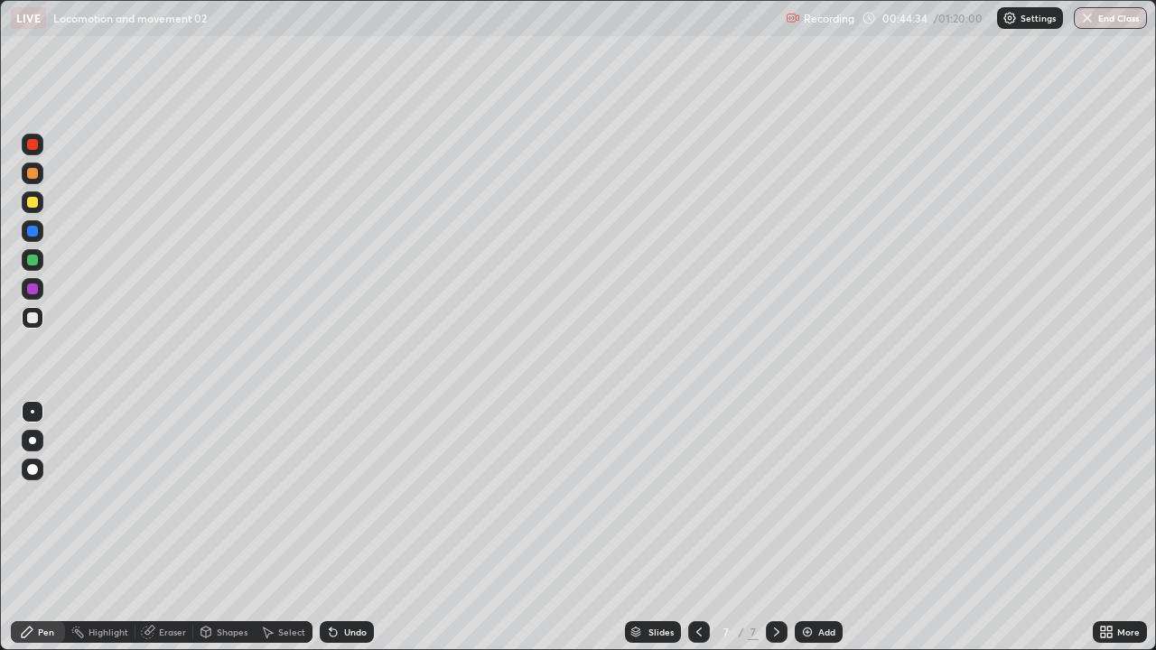
click at [162, 527] on div "Eraser" at bounding box center [172, 632] width 27 height 9
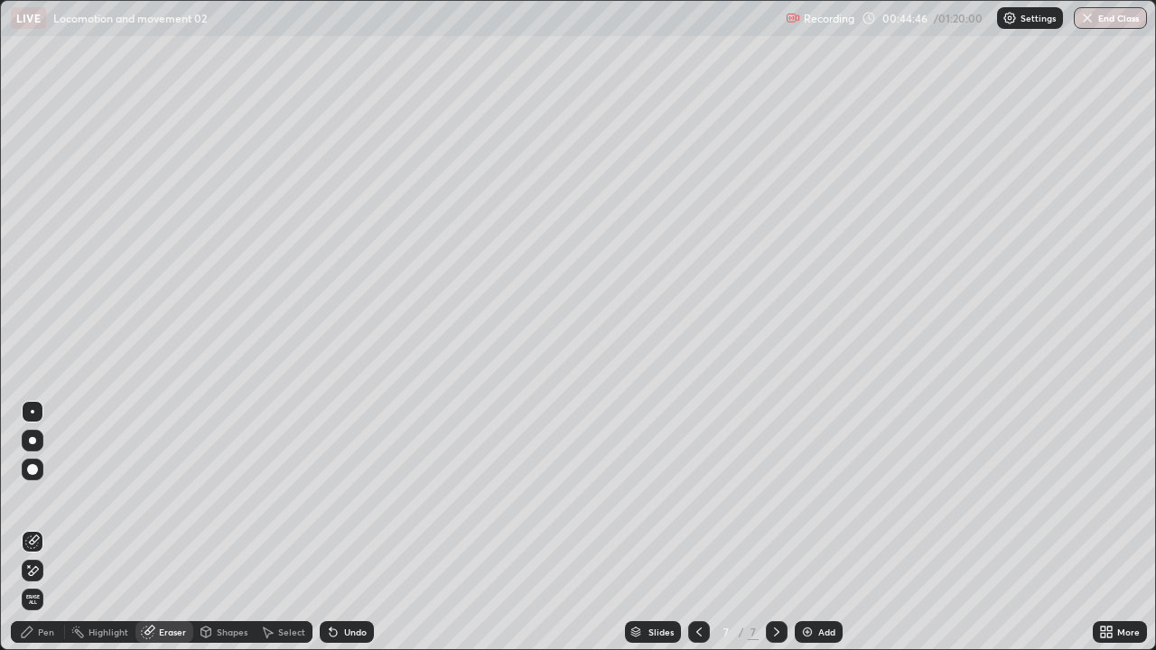
click at [41, 527] on div "Pen" at bounding box center [46, 632] width 16 height 9
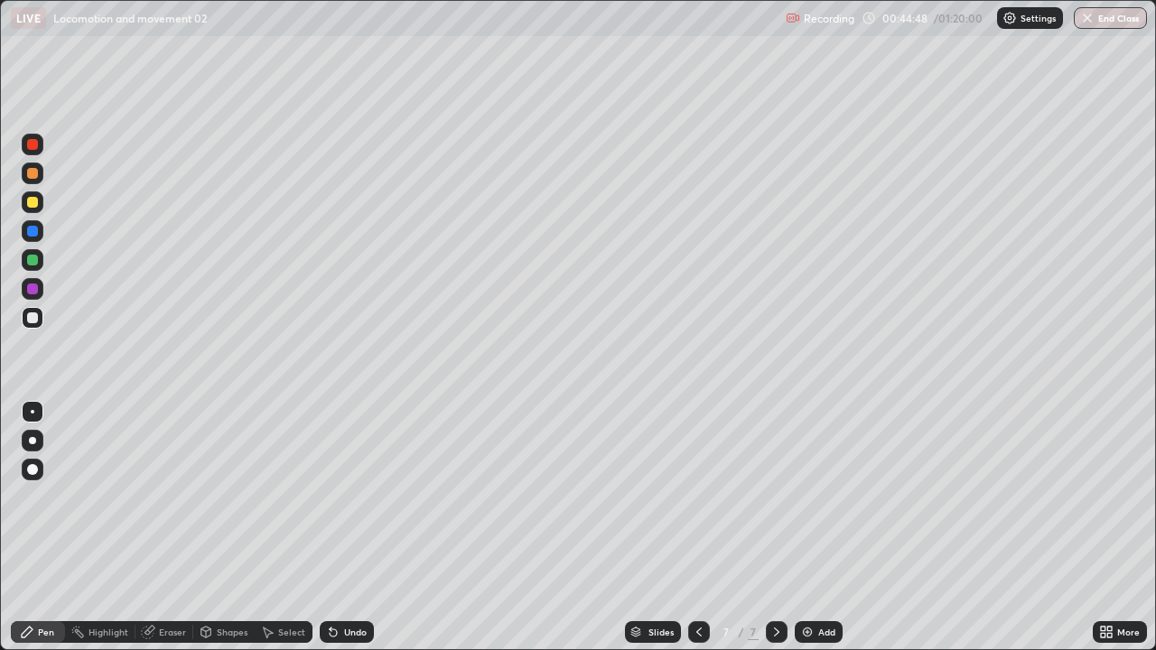
click at [33, 261] on div at bounding box center [32, 260] width 11 height 11
click at [162, 527] on div "Eraser" at bounding box center [172, 632] width 27 height 9
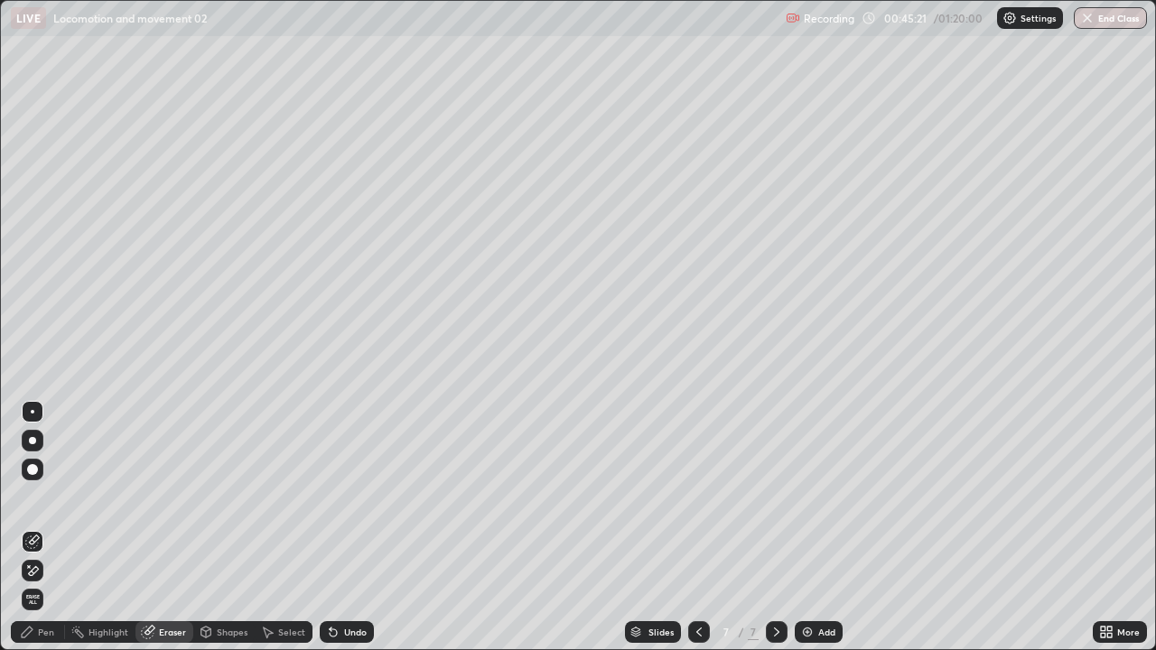
click at [46, 527] on div "Pen" at bounding box center [38, 632] width 54 height 22
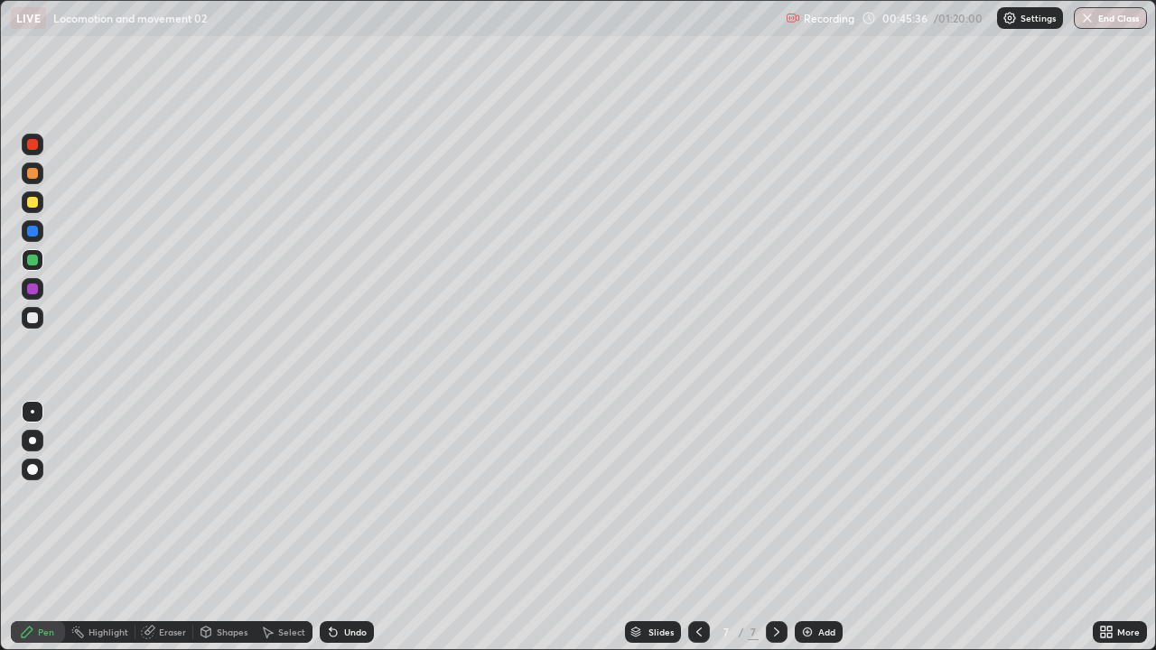
click at [32, 290] on div at bounding box center [32, 289] width 11 height 11
click at [32, 470] on div at bounding box center [32, 469] width 11 height 11
click at [30, 204] on div at bounding box center [32, 202] width 11 height 11
click at [352, 527] on div "Undo" at bounding box center [355, 632] width 23 height 9
click at [33, 412] on div at bounding box center [33, 412] width 4 height 4
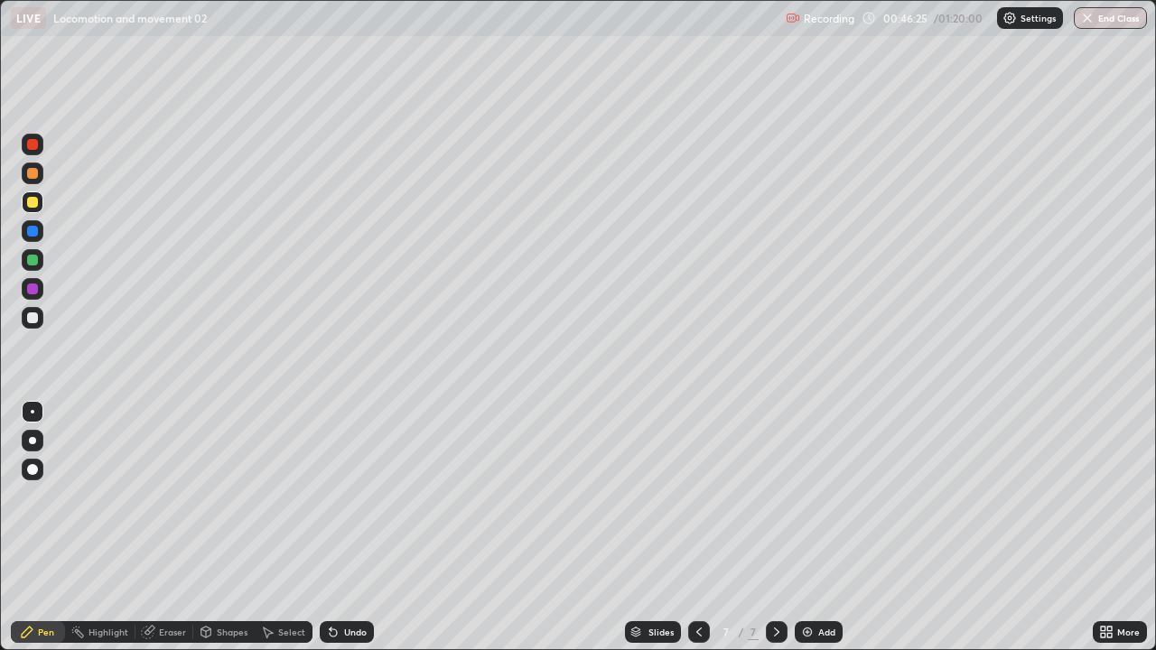
click at [33, 322] on div at bounding box center [32, 317] width 11 height 11
click at [172, 527] on div "Eraser" at bounding box center [172, 632] width 27 height 9
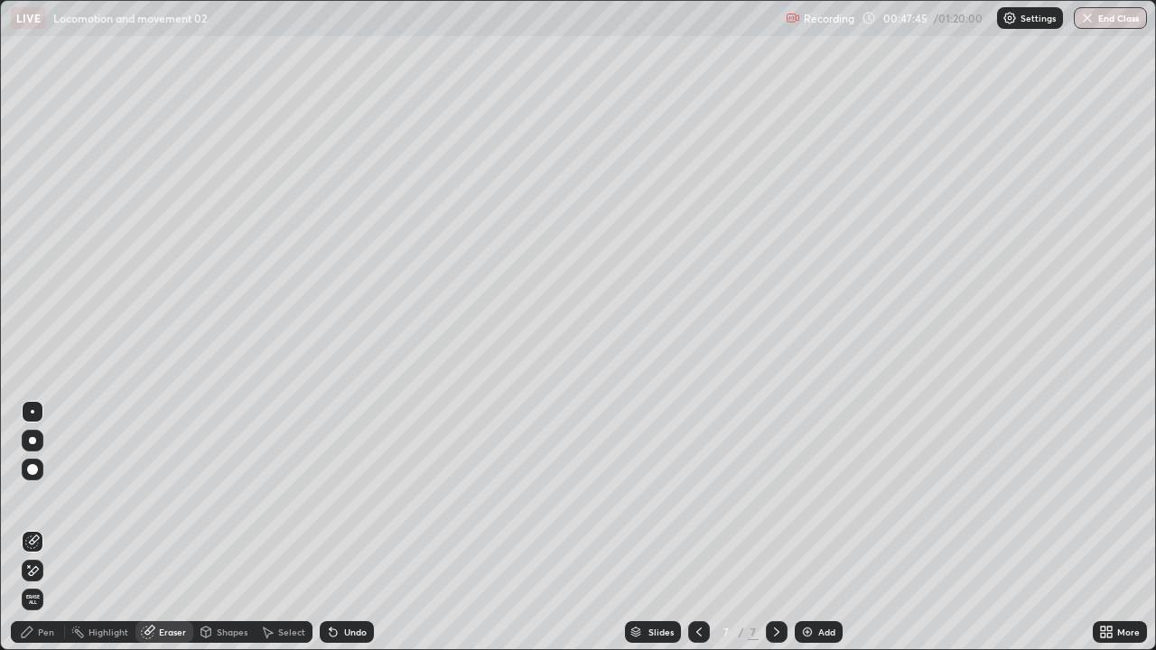
click at [43, 527] on div "Pen" at bounding box center [46, 632] width 16 height 9
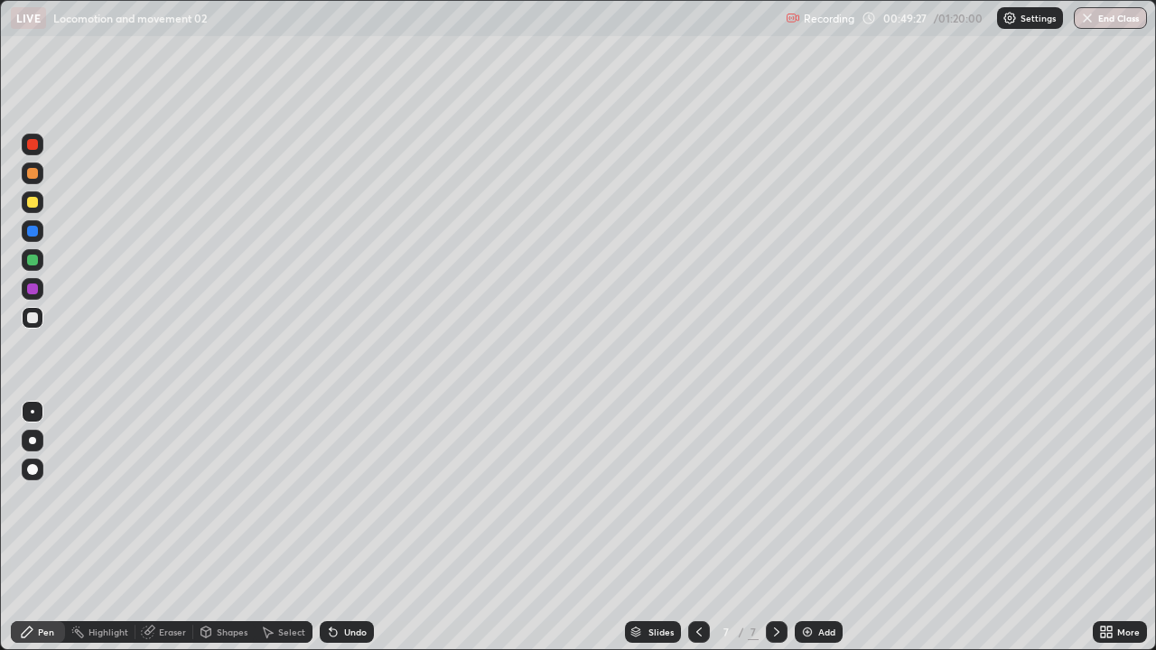
click at [696, 527] on icon at bounding box center [698, 632] width 5 height 9
click at [1103, 527] on icon at bounding box center [1103, 635] width 5 height 5
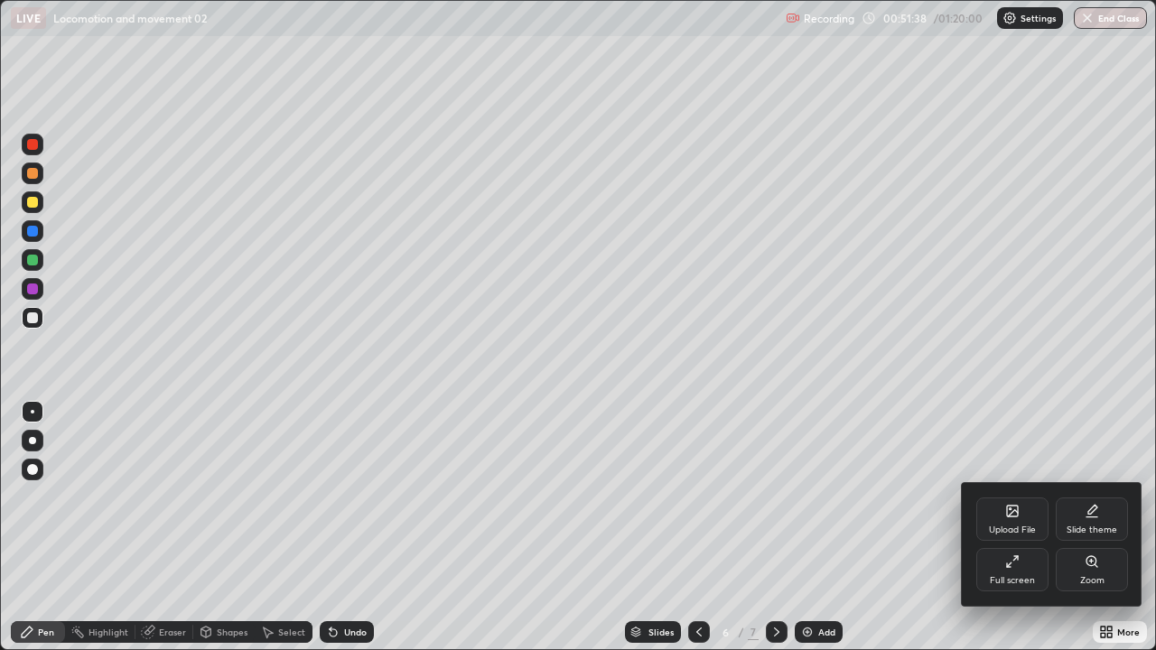
click at [1010, 527] on div "Full screen" at bounding box center [1012, 569] width 72 height 43
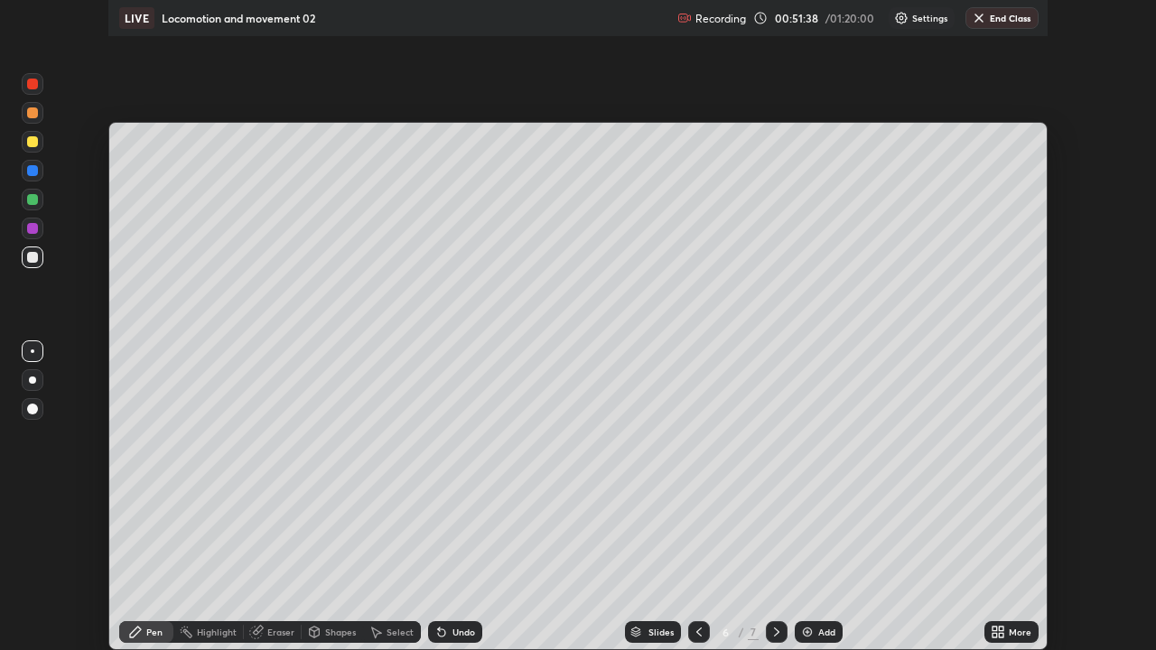
scroll to position [89785, 89157]
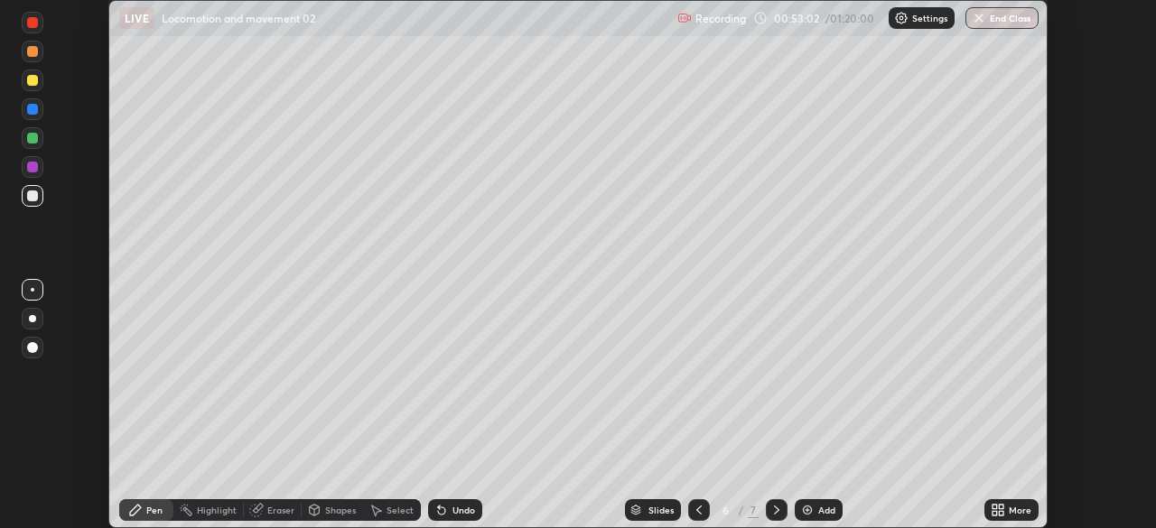
click at [997, 509] on icon at bounding box center [998, 510] width 14 height 14
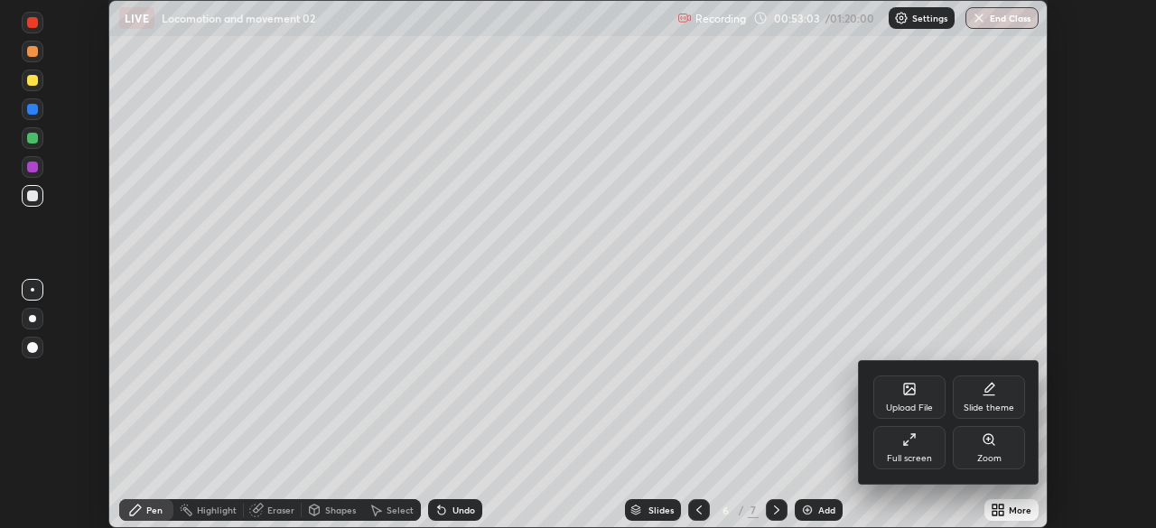
click at [906, 449] on div "Full screen" at bounding box center [909, 447] width 72 height 43
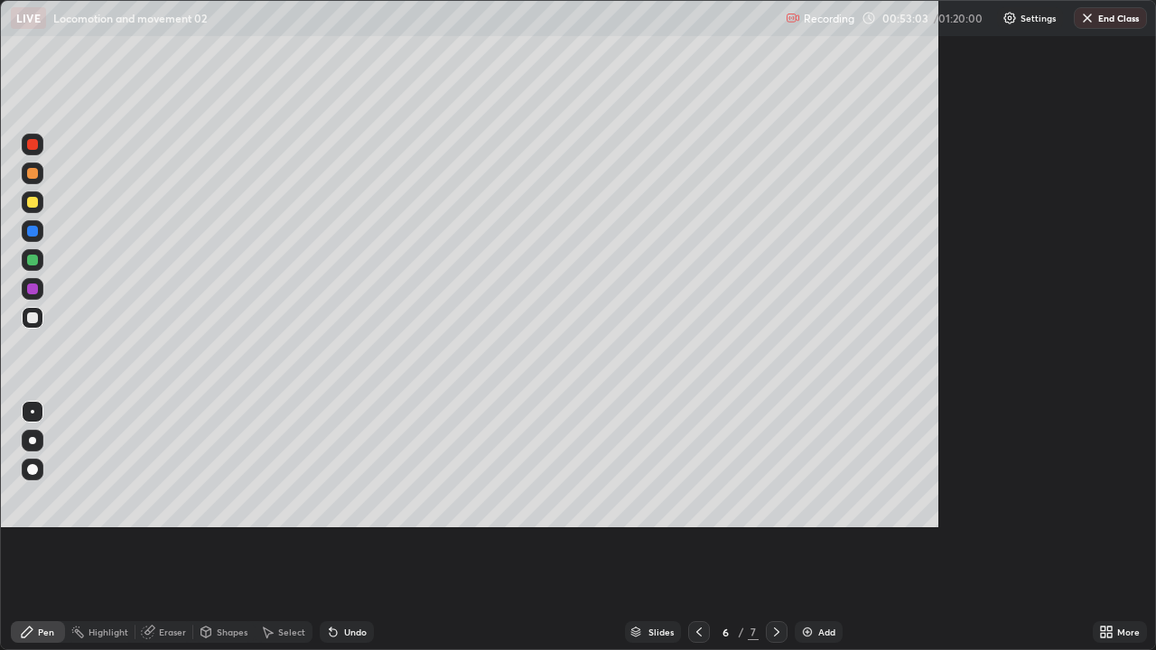
scroll to position [650, 1156]
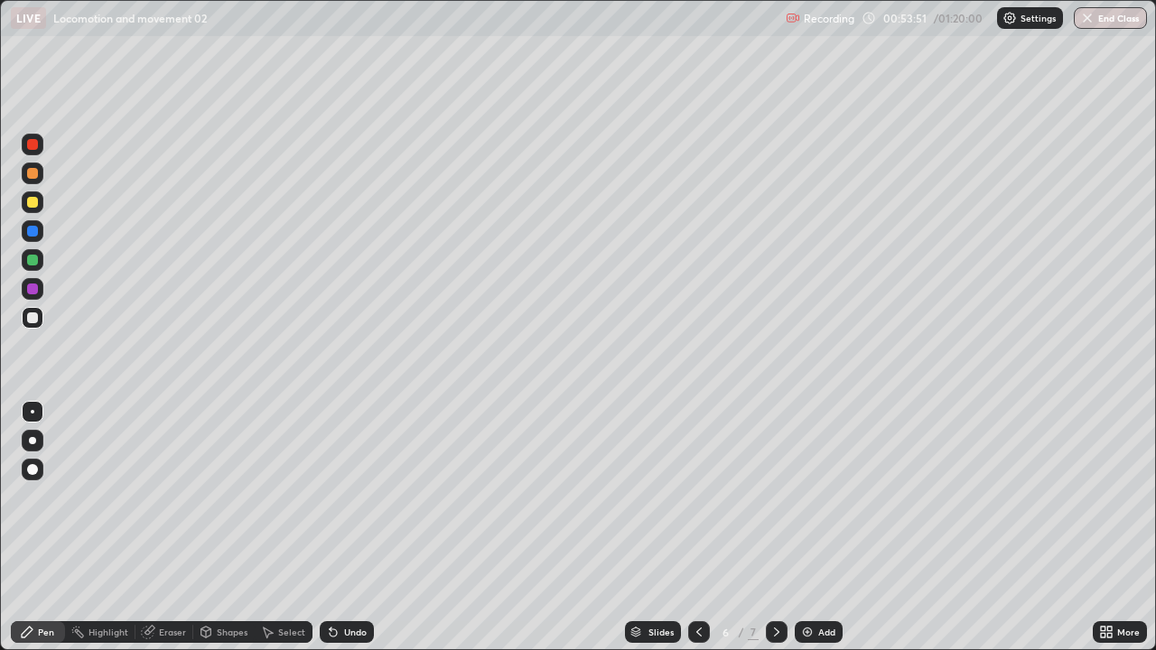
click at [775, 527] on icon at bounding box center [776, 632] width 14 height 14
click at [688, 527] on div at bounding box center [699, 632] width 22 height 22
click at [689, 527] on div at bounding box center [699, 632] width 22 height 22
click at [697, 527] on icon at bounding box center [699, 632] width 14 height 14
click at [775, 527] on icon at bounding box center [776, 632] width 14 height 14
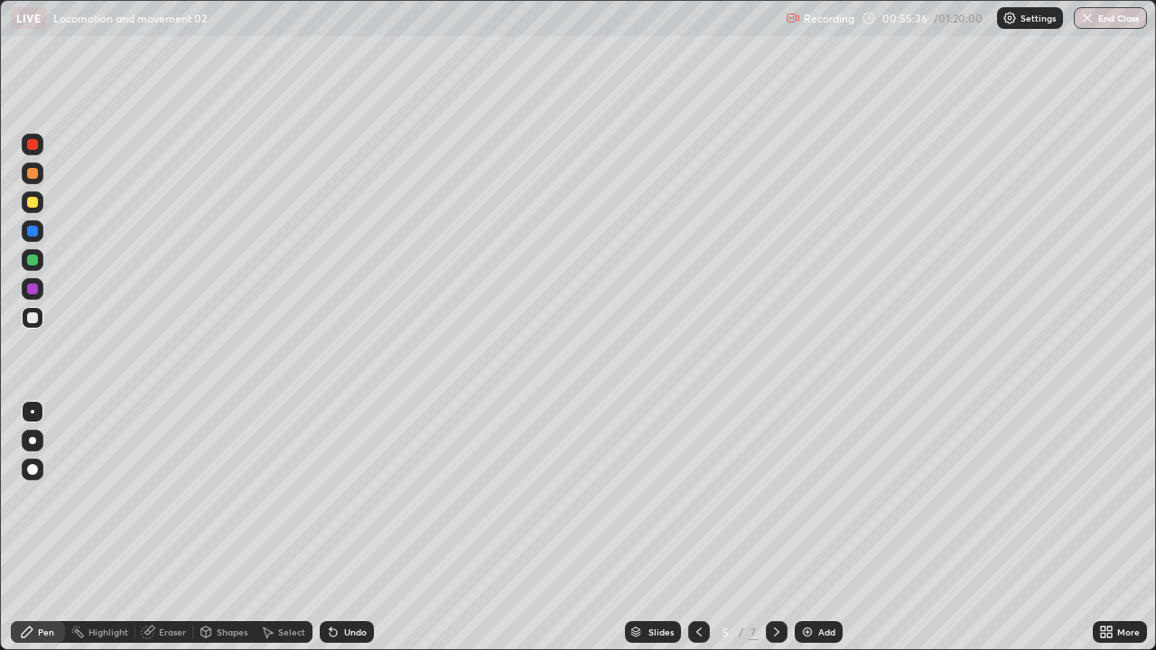
click at [775, 527] on icon at bounding box center [776, 632] width 14 height 14
click at [697, 527] on icon at bounding box center [699, 632] width 14 height 14
click at [774, 527] on icon at bounding box center [776, 632] width 14 height 14
click at [1099, 16] on button "End Class" at bounding box center [1110, 18] width 73 height 22
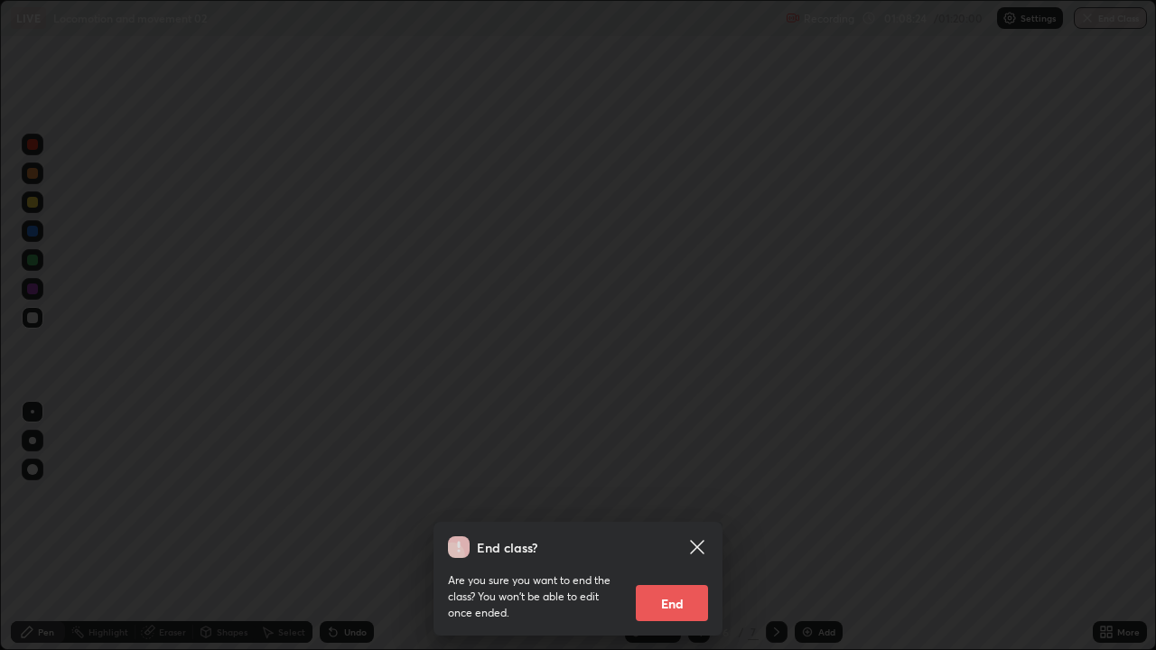
click at [687, 527] on button "End" at bounding box center [672, 603] width 72 height 36
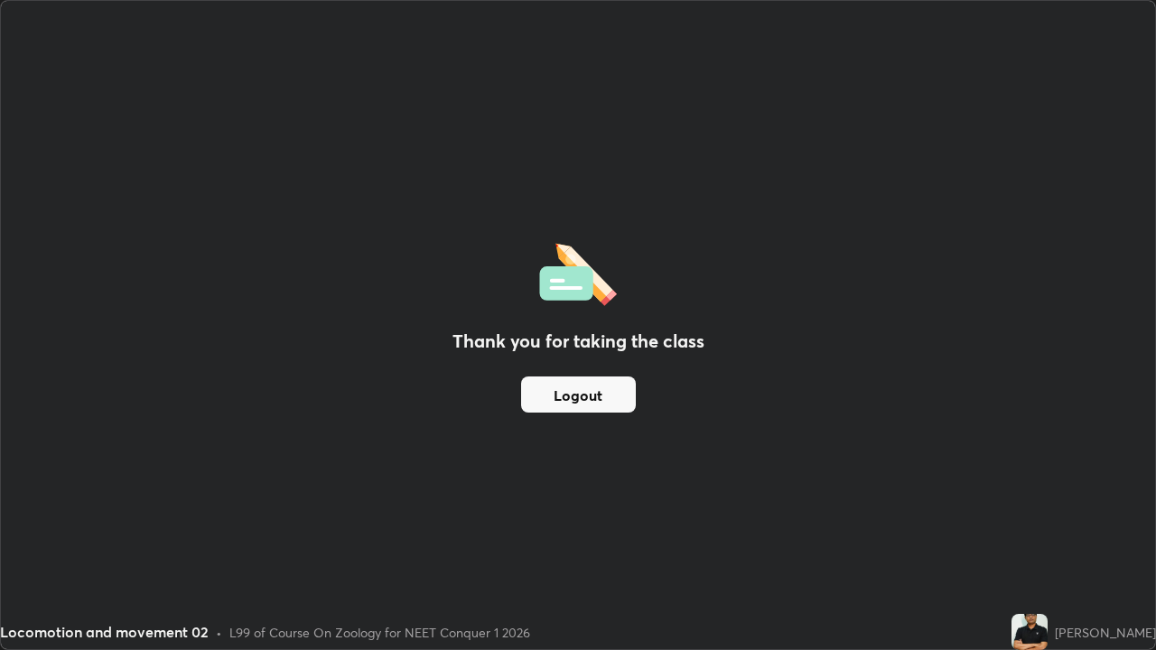
click at [586, 390] on button "Logout" at bounding box center [578, 395] width 115 height 36
